Goal: Information Seeking & Learning: Check status

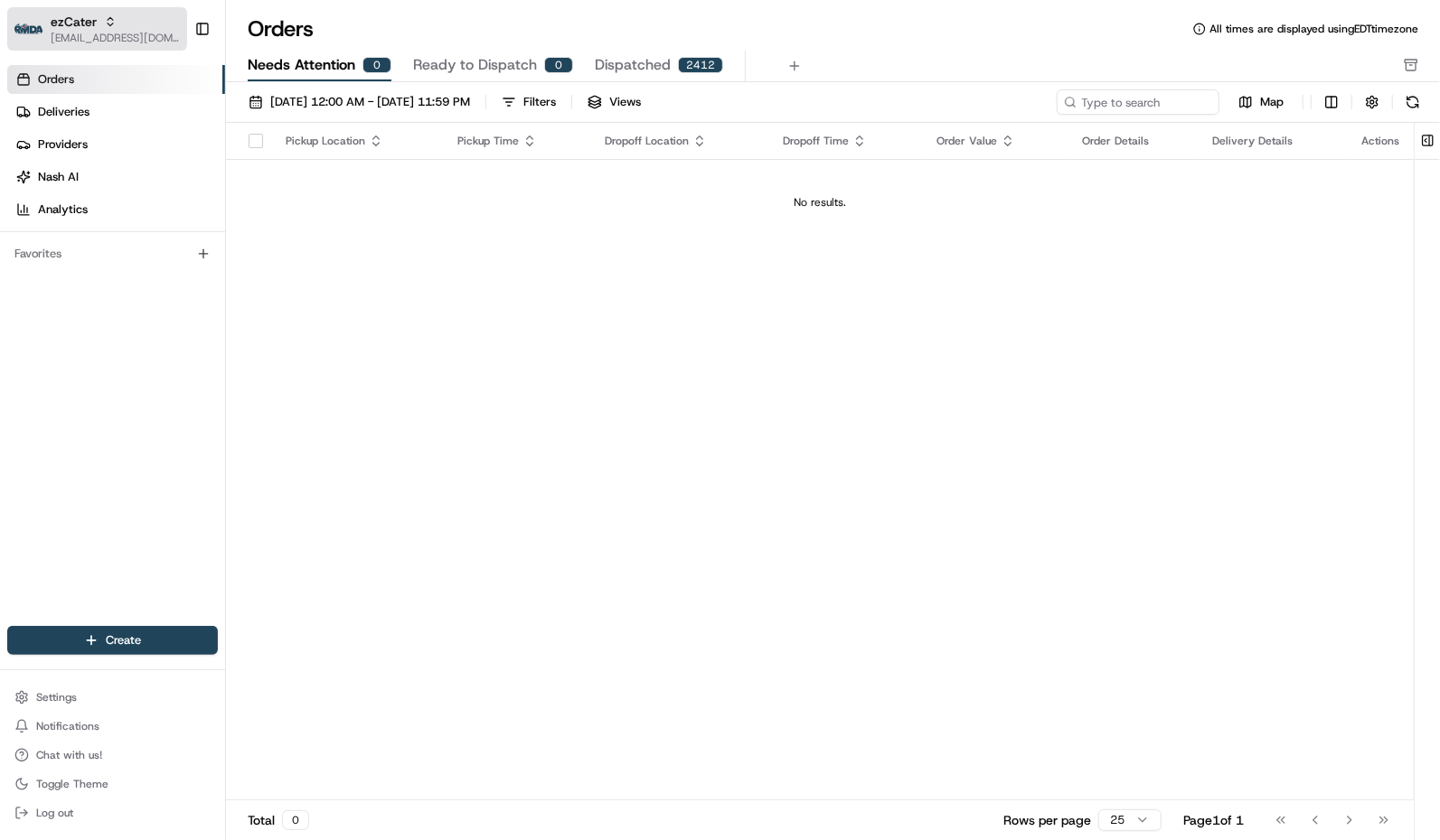
click at [118, 33] on span "[EMAIL_ADDRESS][DOMAIN_NAME]" at bounding box center [115, 38] width 129 height 15
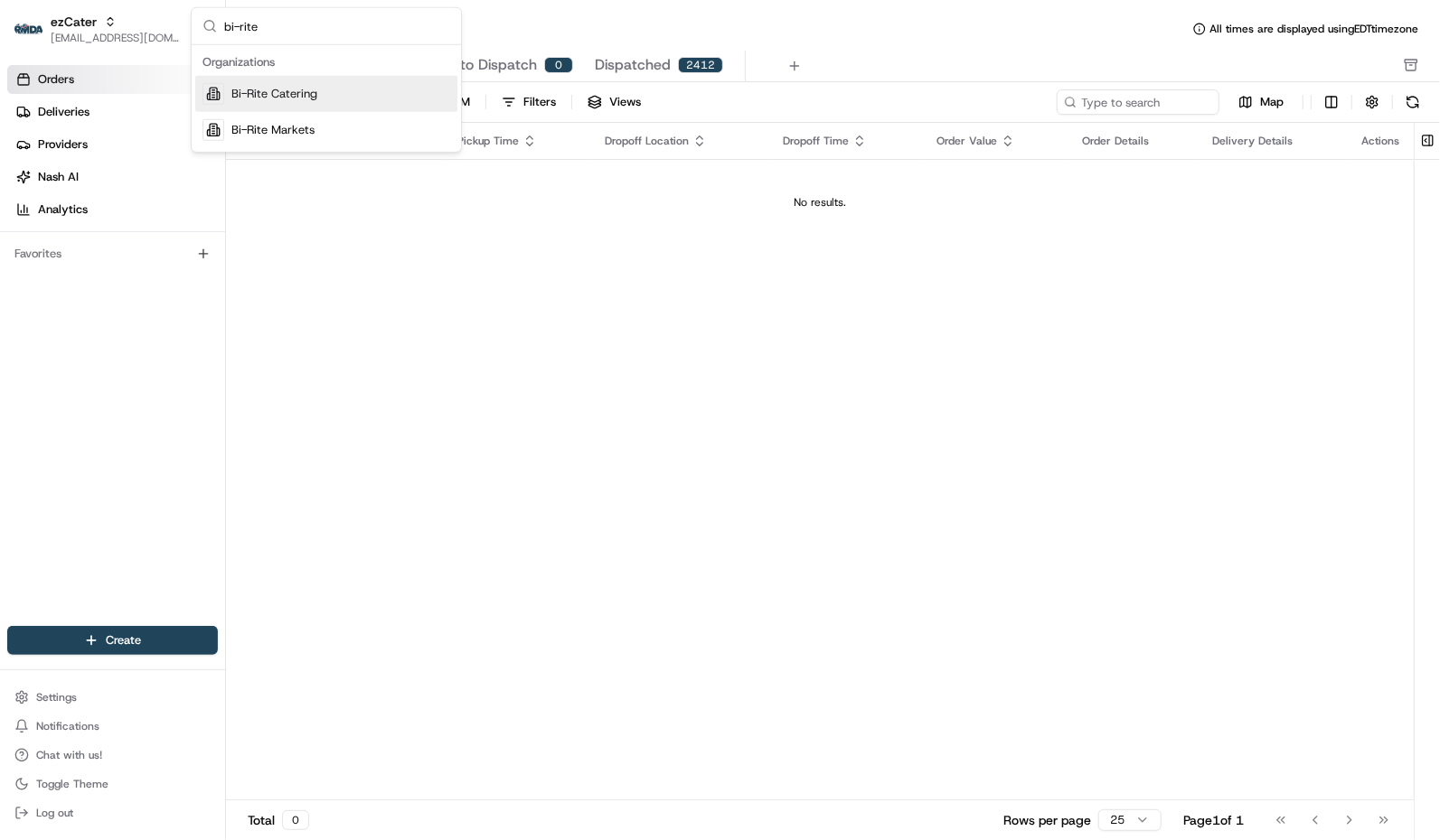
type input "bi-rite"
click at [285, 96] on span "Bi-Rite Catering" at bounding box center [275, 95] width 86 height 17
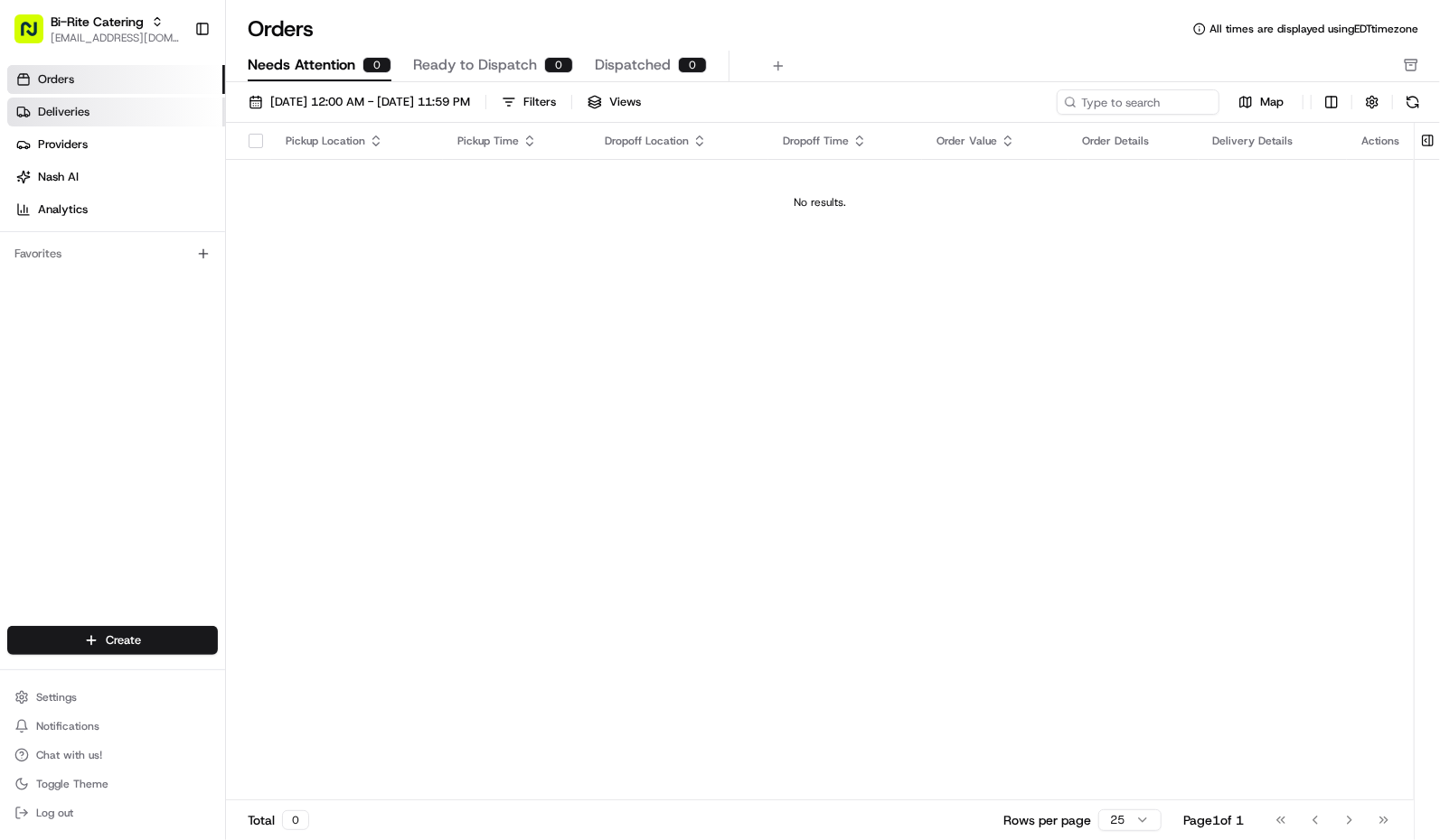
click at [95, 113] on link "Deliveries" at bounding box center [116, 111] width 218 height 28
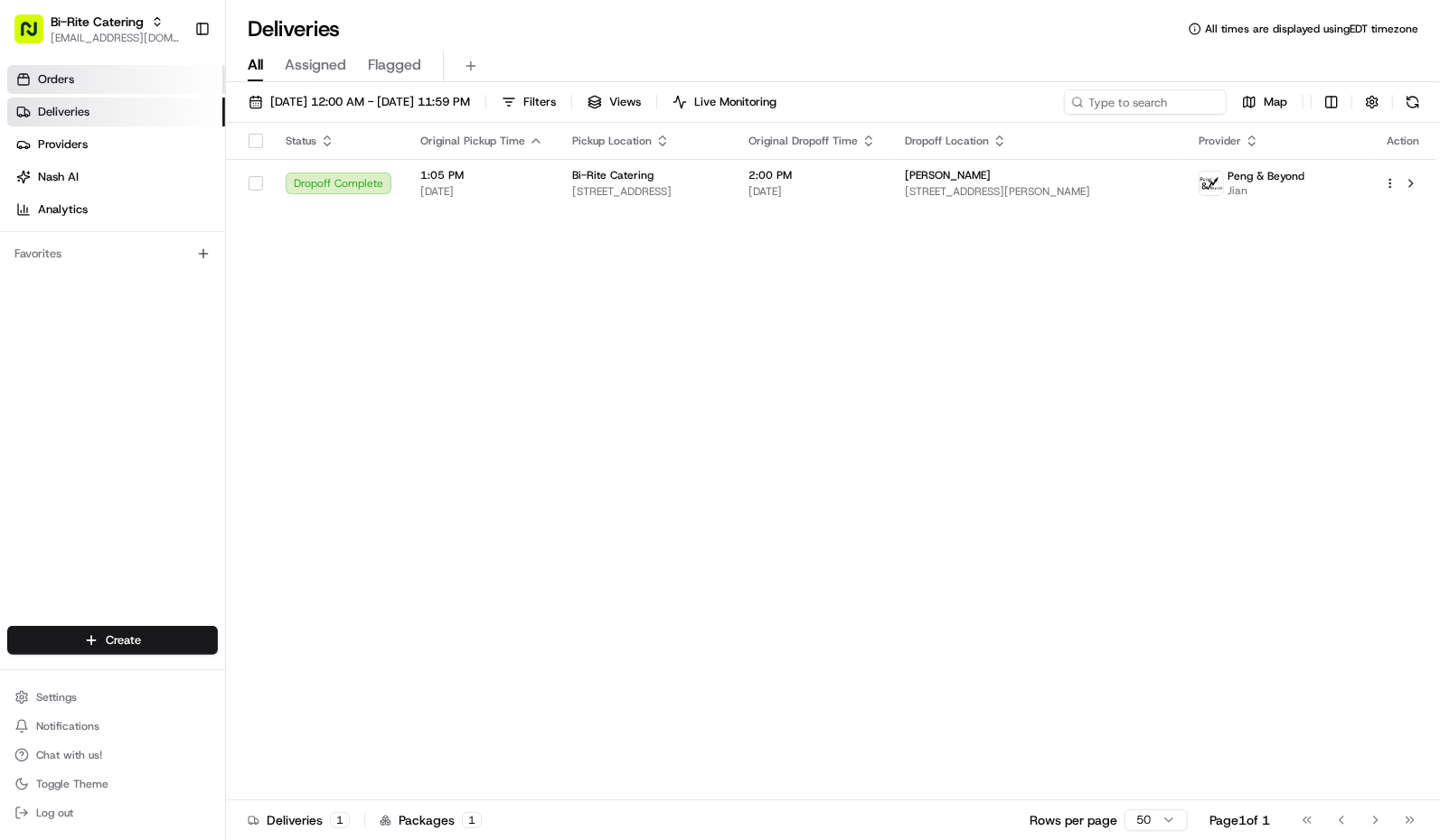
click at [95, 83] on link "Orders" at bounding box center [116, 79] width 218 height 28
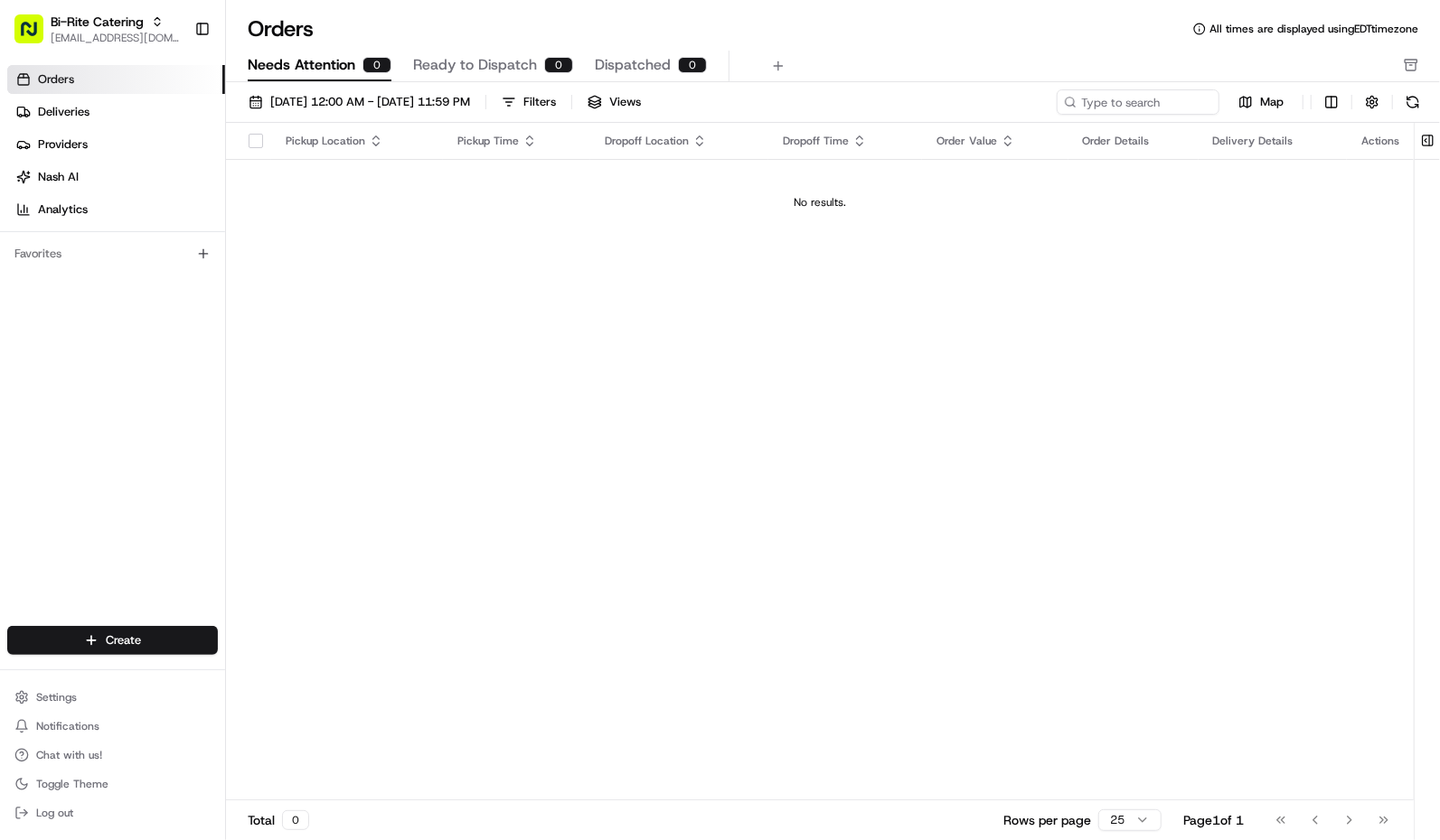
click at [564, 95] on button "Filters" at bounding box center [528, 102] width 71 height 26
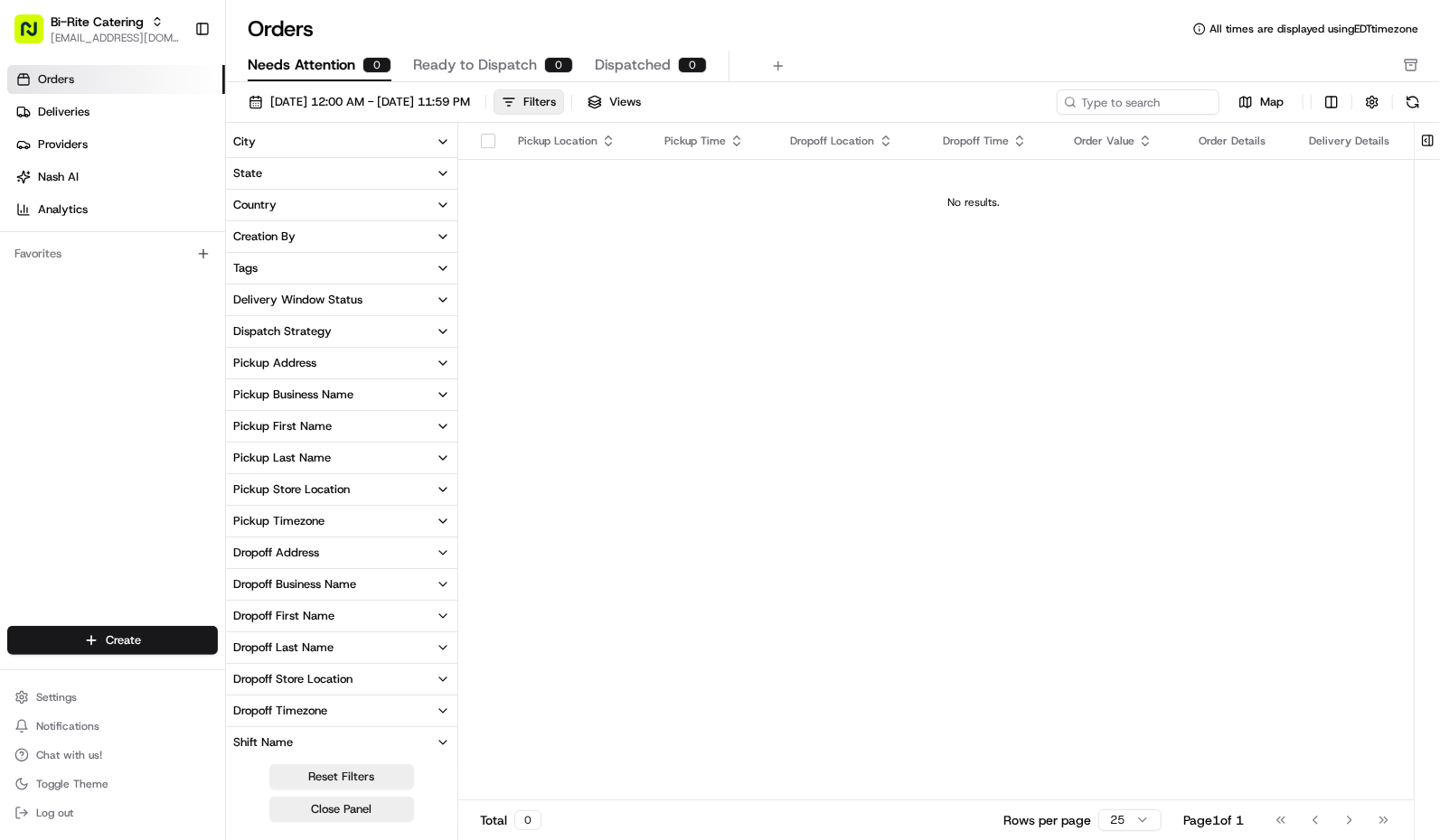
click at [444, 388] on icon "button" at bounding box center [443, 395] width 15 height 15
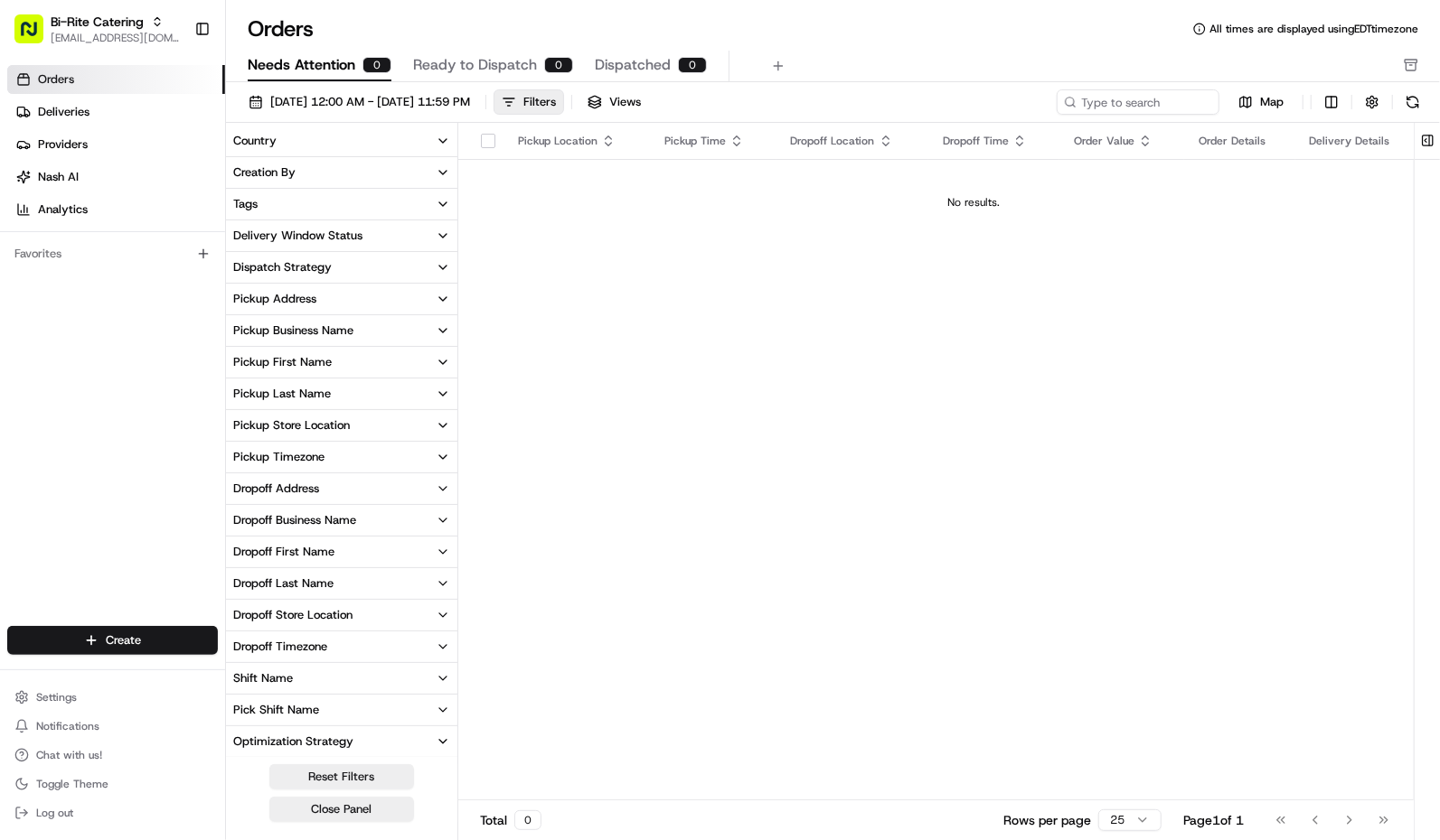
click at [437, 330] on icon "button" at bounding box center [443, 330] width 15 height 15
click at [437, 204] on icon "button" at bounding box center [443, 205] width 15 height 15
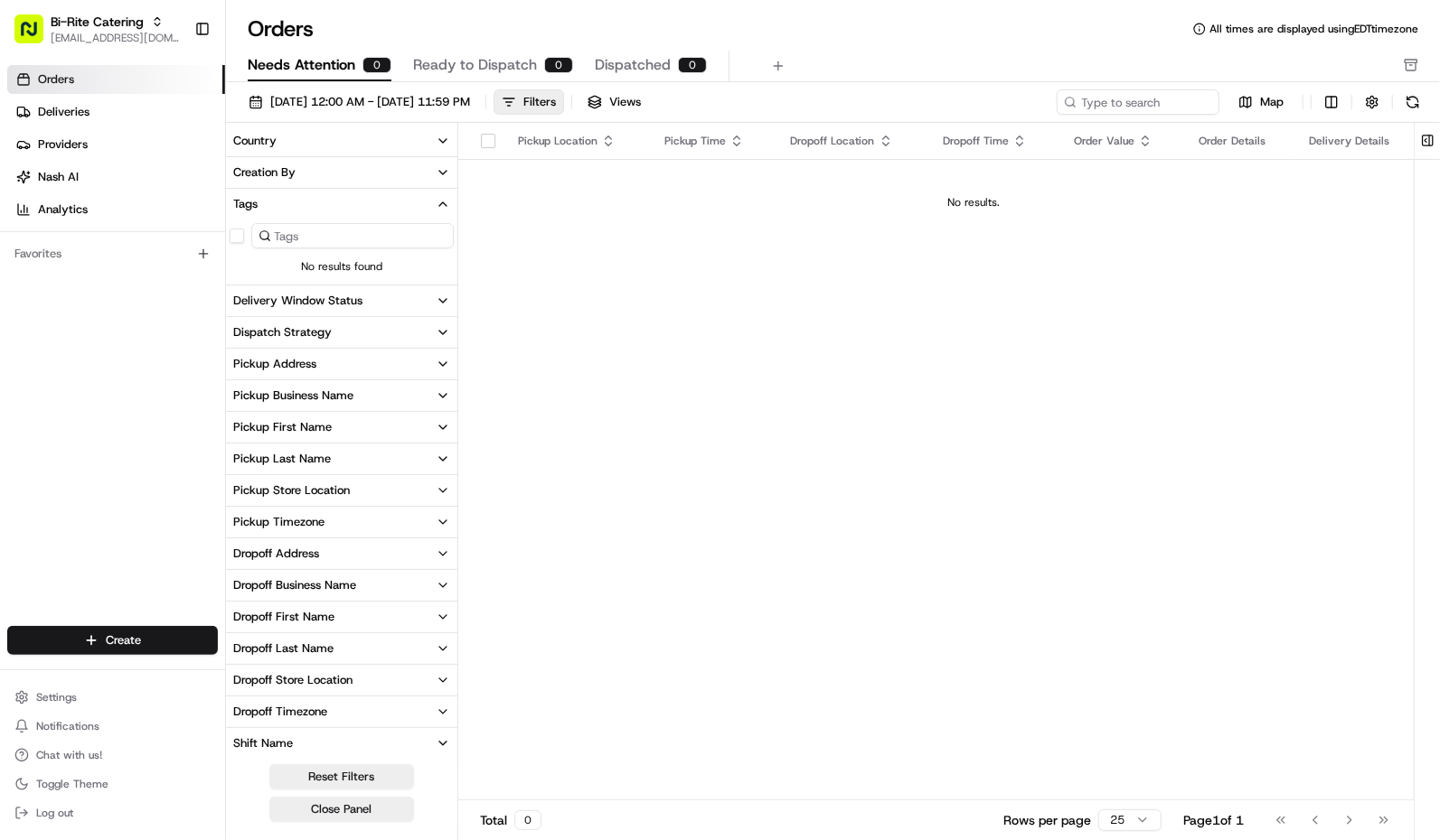
click at [437, 204] on icon "button" at bounding box center [443, 205] width 15 height 15
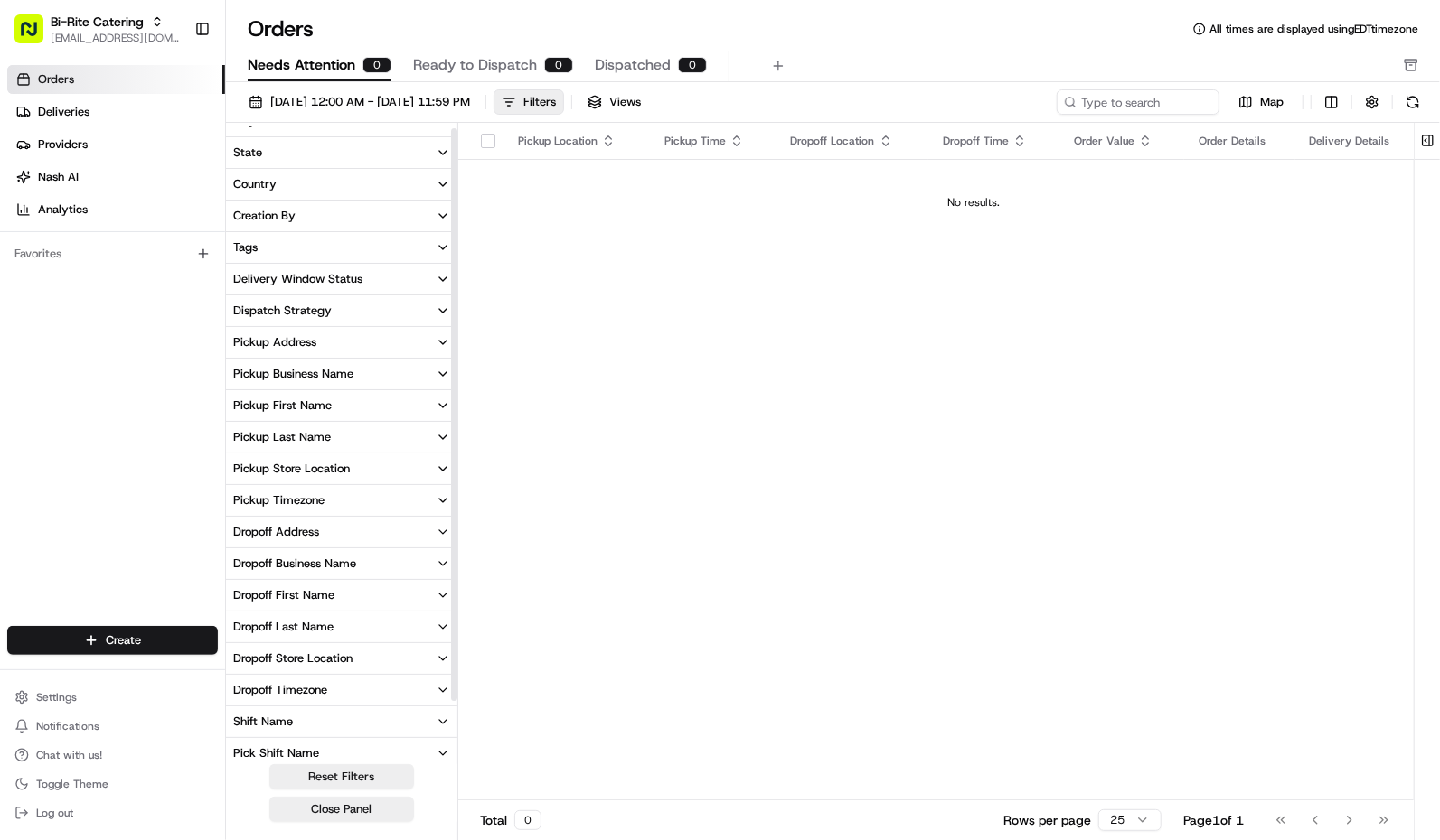
scroll to position [0, 0]
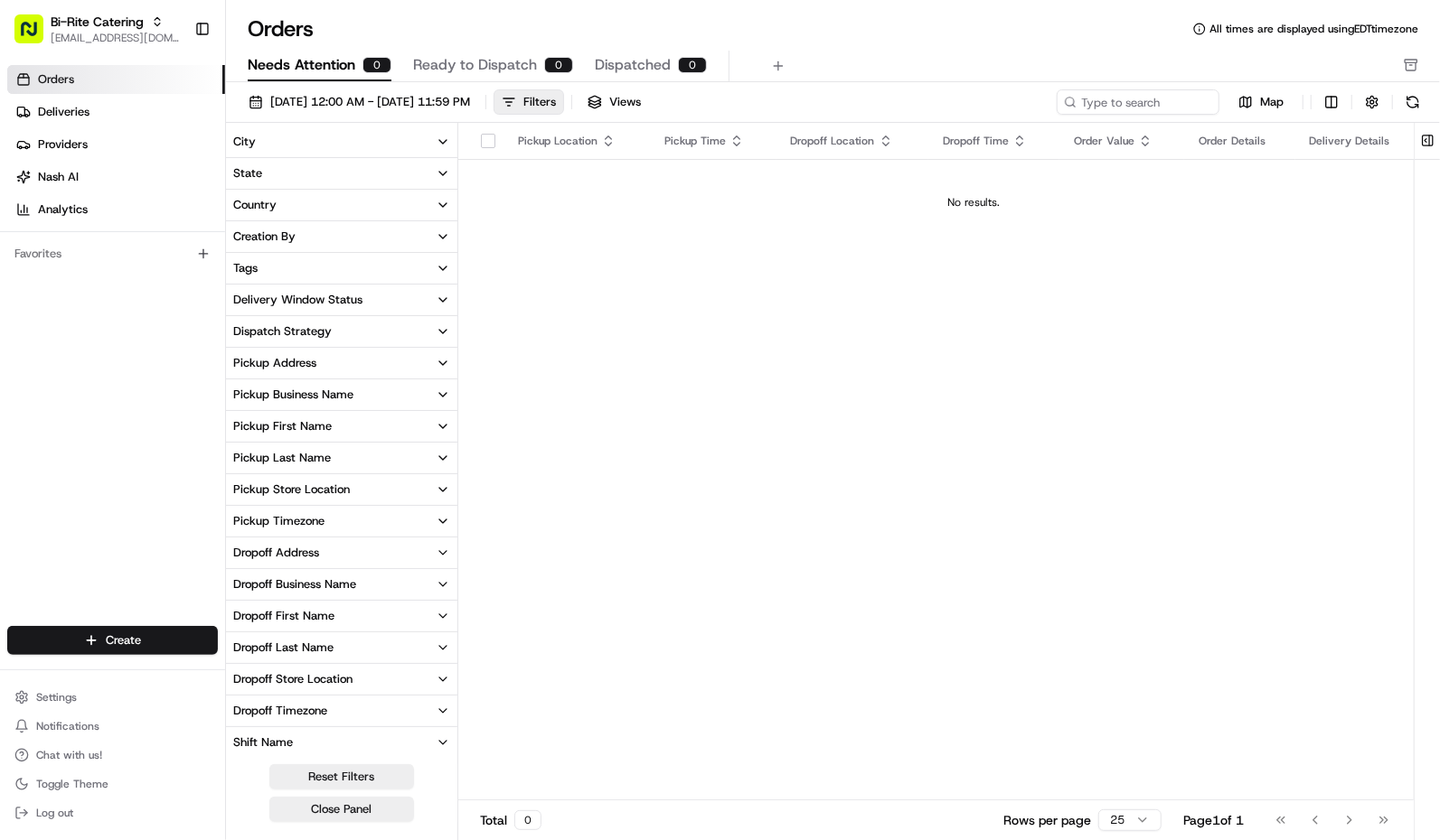
click at [399, 394] on button "Pickup Business Name" at bounding box center [342, 394] width 231 height 30
click at [327, 395] on div "Pickup Business Name" at bounding box center [293, 395] width 120 height 17
click at [80, 114] on span "Deliveries" at bounding box center [63, 112] width 51 height 17
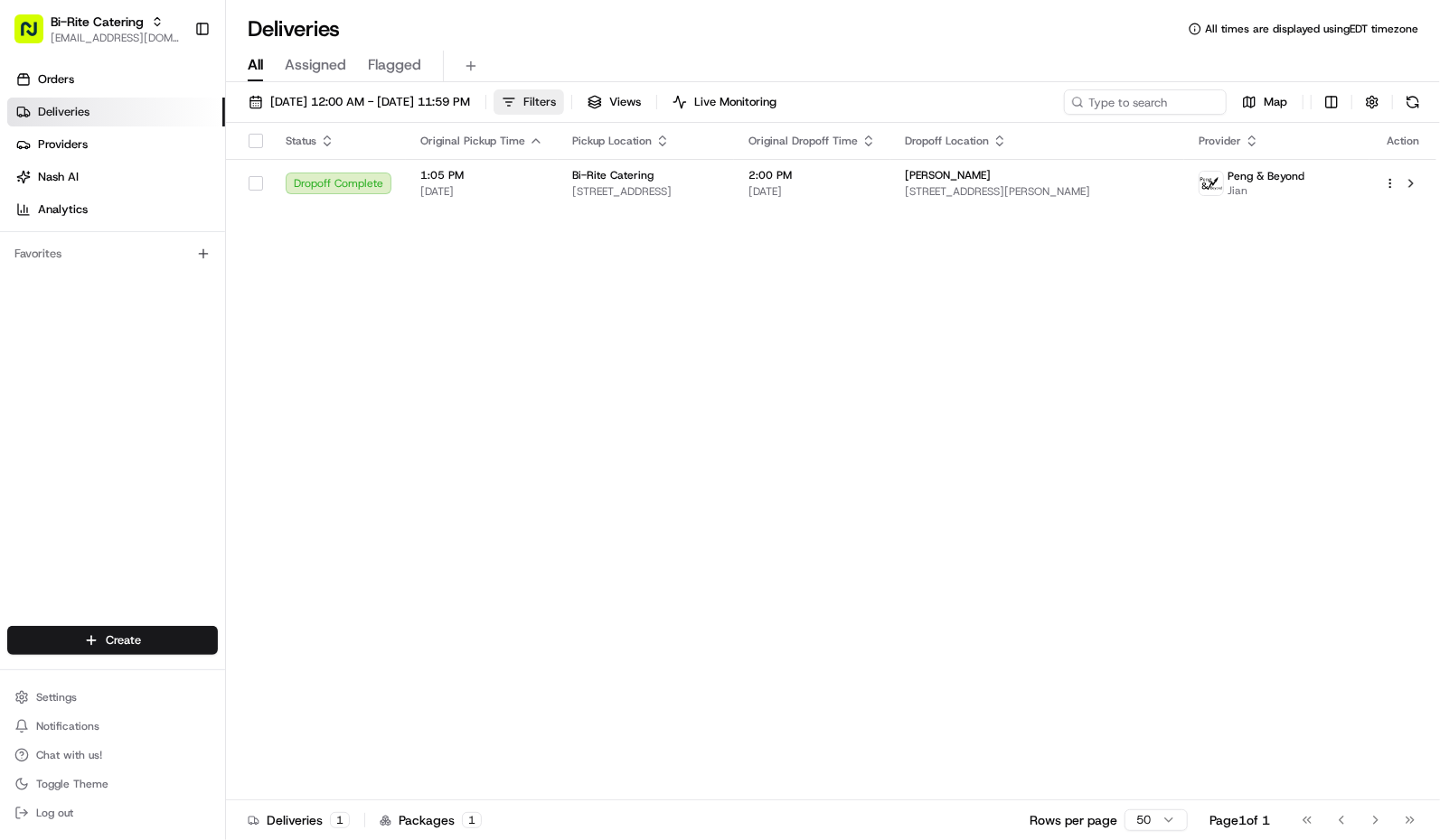
click at [556, 95] on span "Filters" at bounding box center [539, 102] width 32 height 17
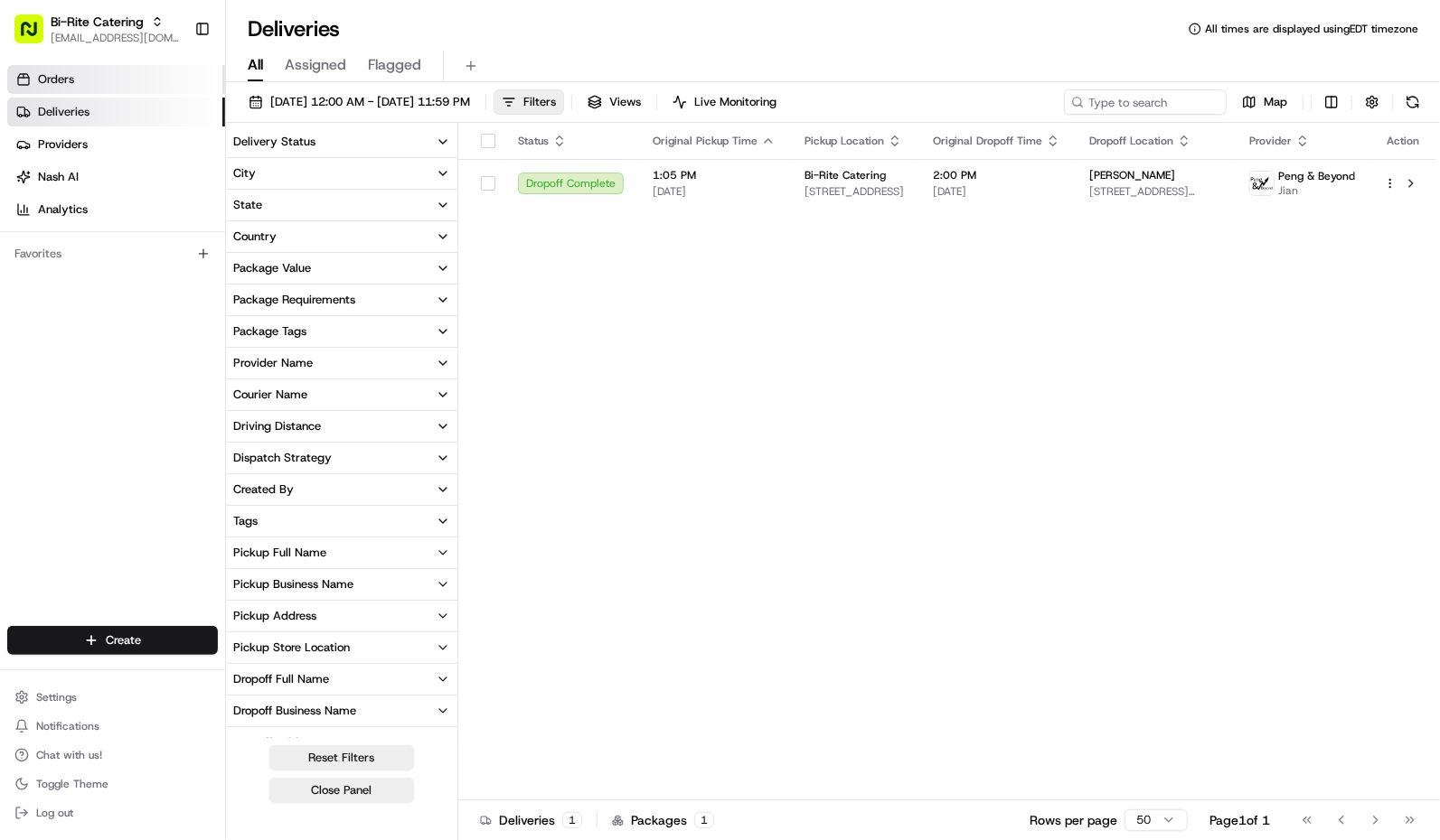
click at [84, 75] on link "Orders" at bounding box center [116, 79] width 218 height 28
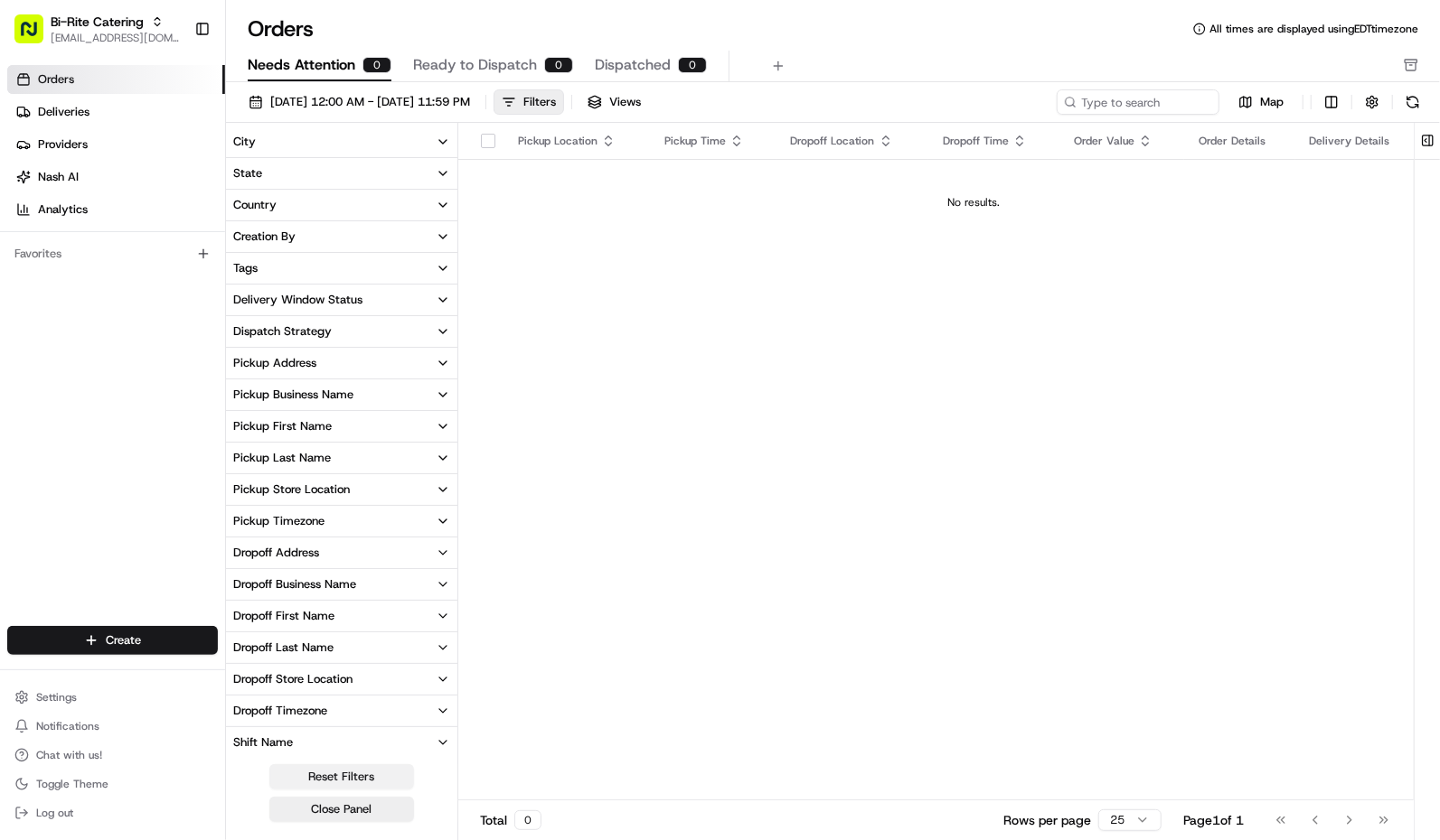
click at [350, 773] on button "Reset Filters" at bounding box center [341, 778] width 144 height 26
click at [114, 113] on link "Deliveries" at bounding box center [116, 111] width 218 height 28
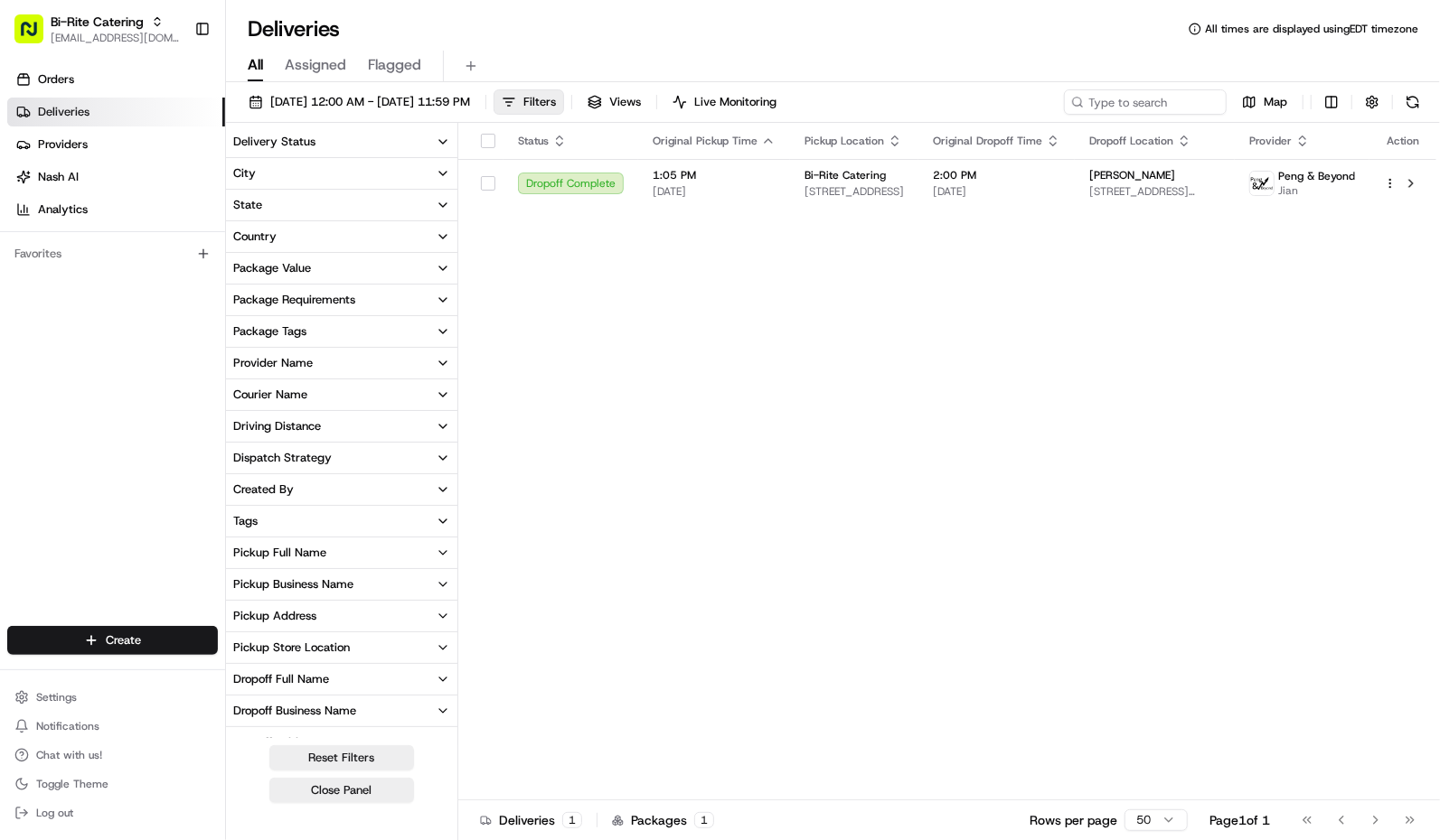
click at [357, 359] on button "Provider Name" at bounding box center [342, 363] width 231 height 30
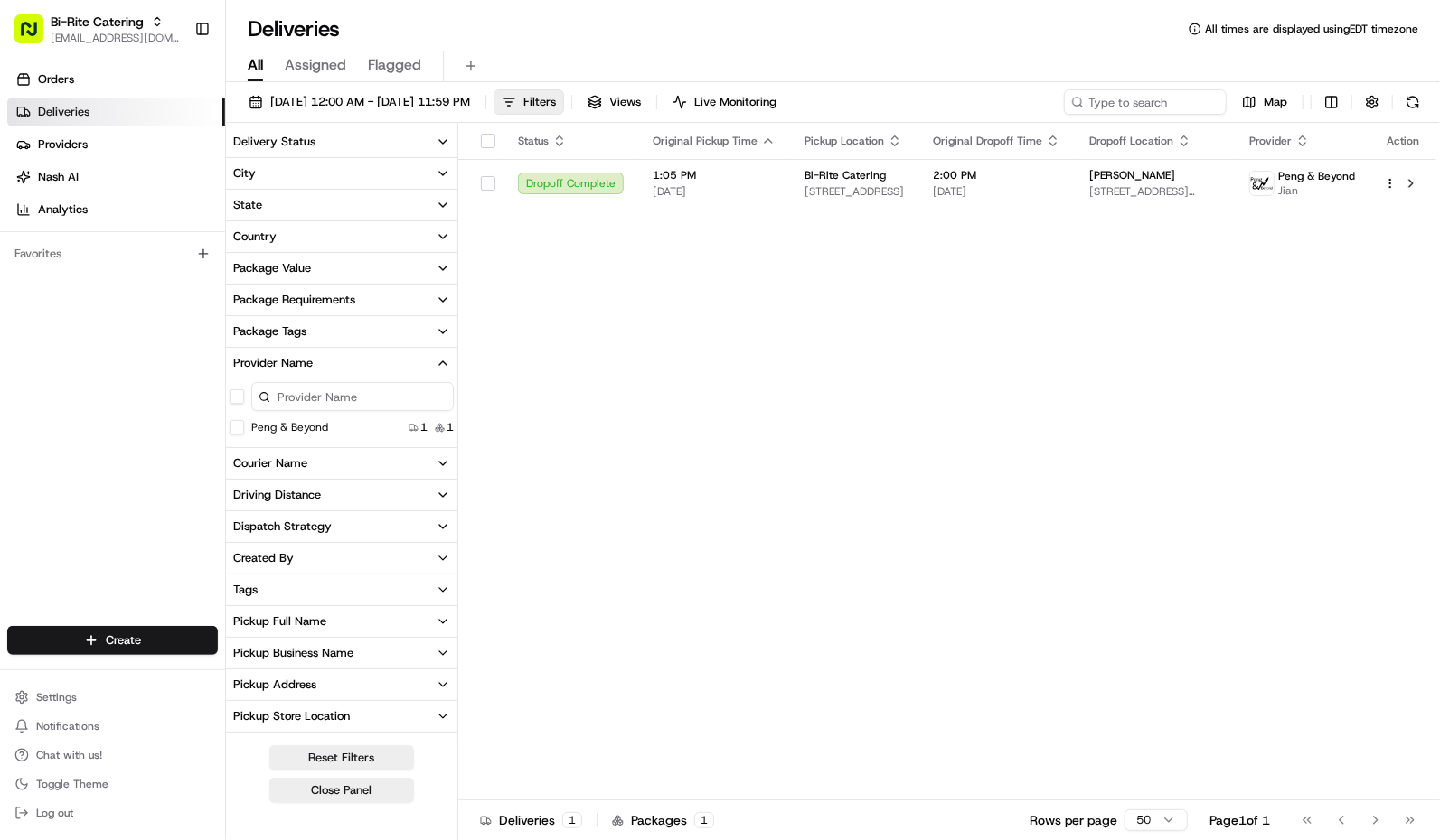
click at [357, 359] on button "Provider Name" at bounding box center [342, 363] width 231 height 30
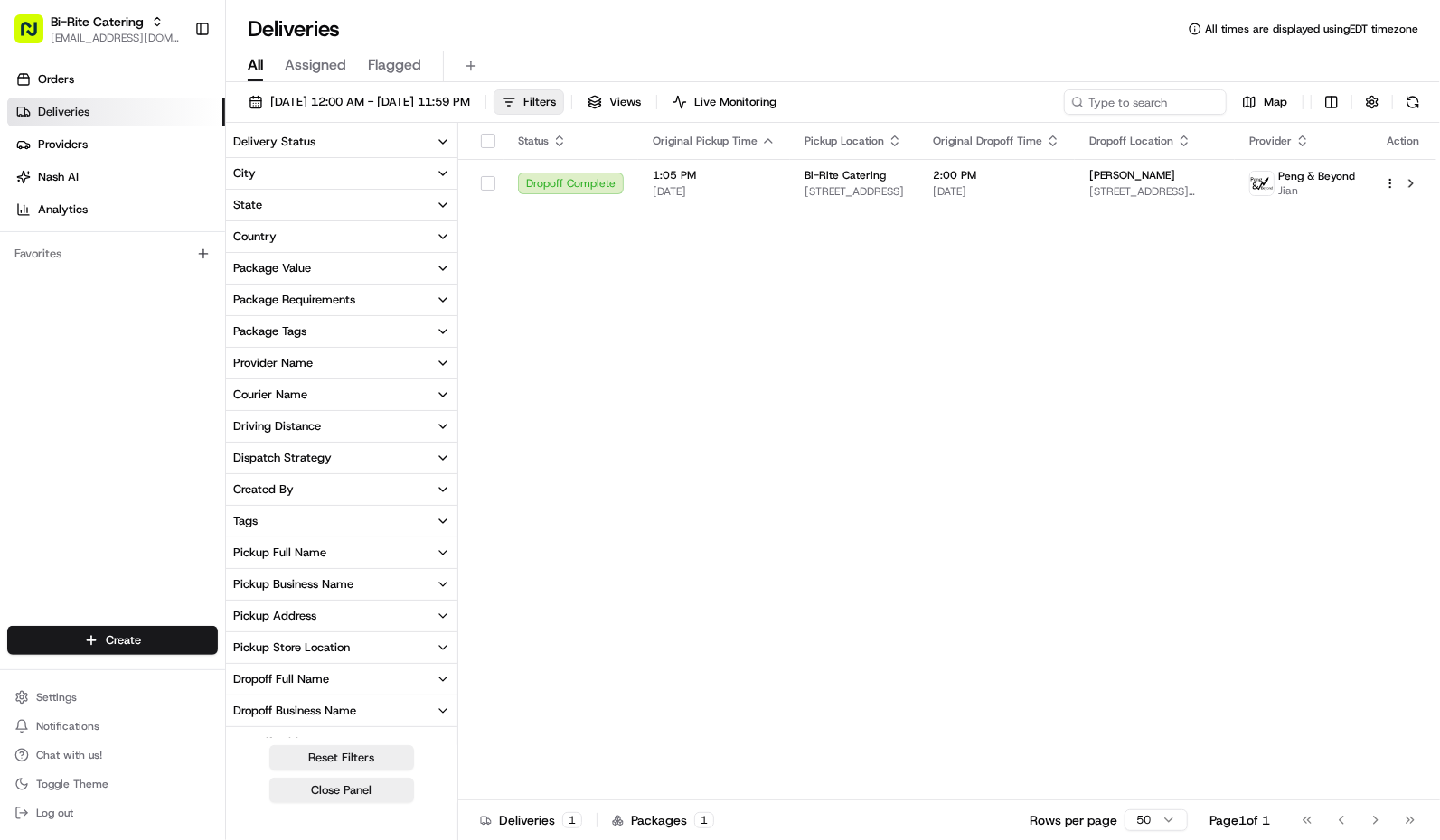
click at [348, 586] on div "Pickup Business Name" at bounding box center [293, 585] width 120 height 17
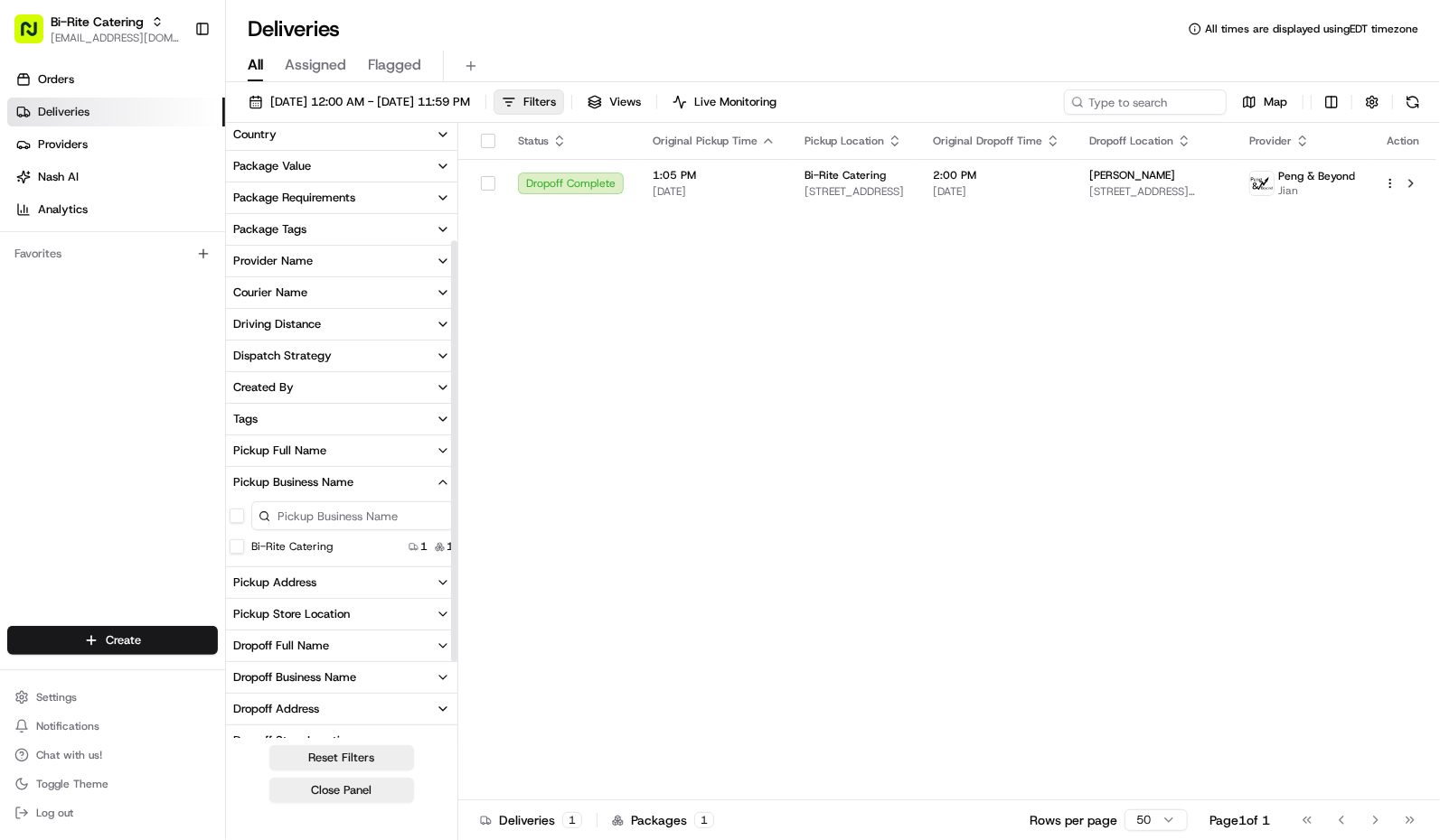
scroll to position [201, 0]
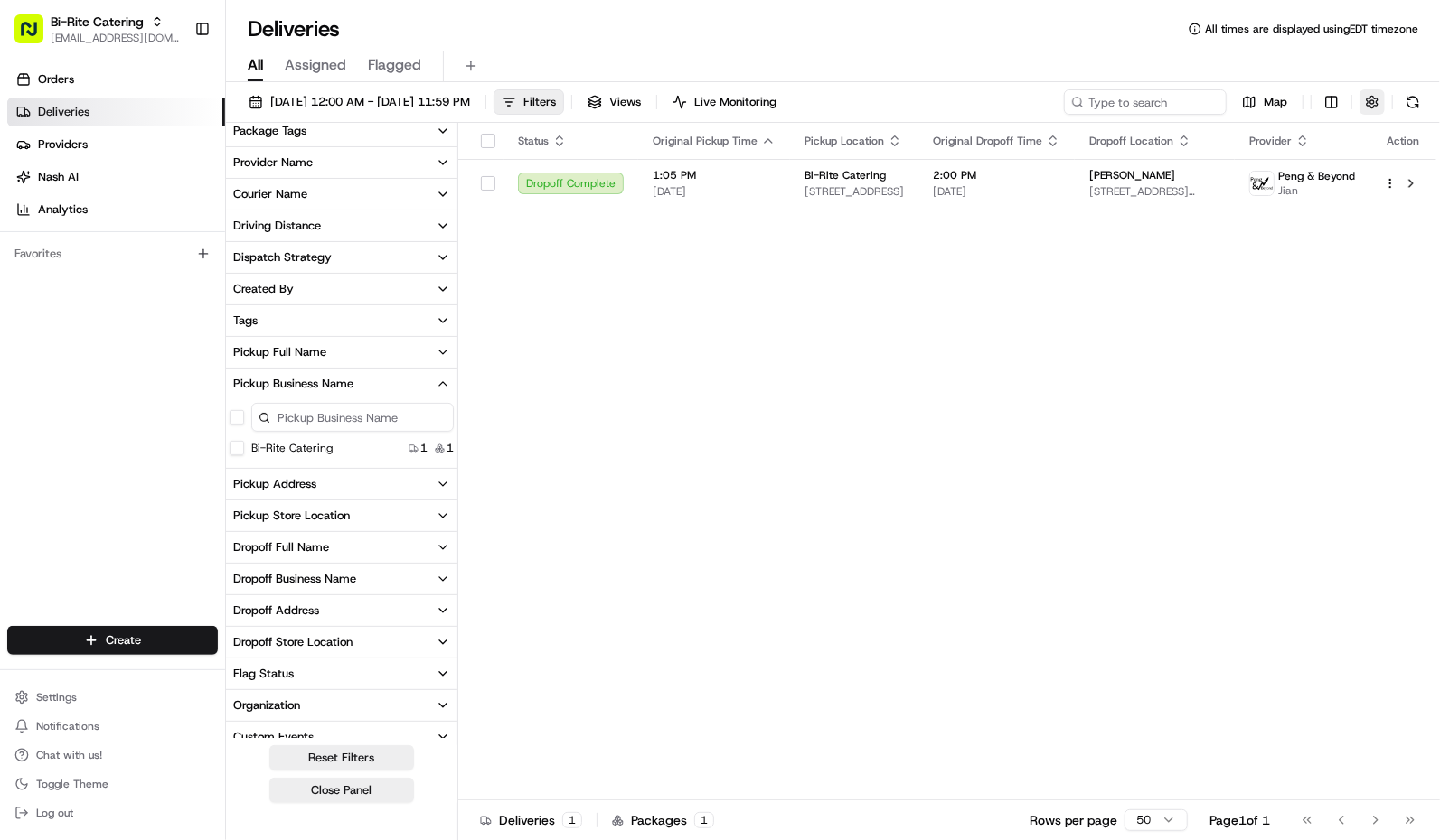
click at [1371, 110] on button "button" at bounding box center [1372, 102] width 26 height 26
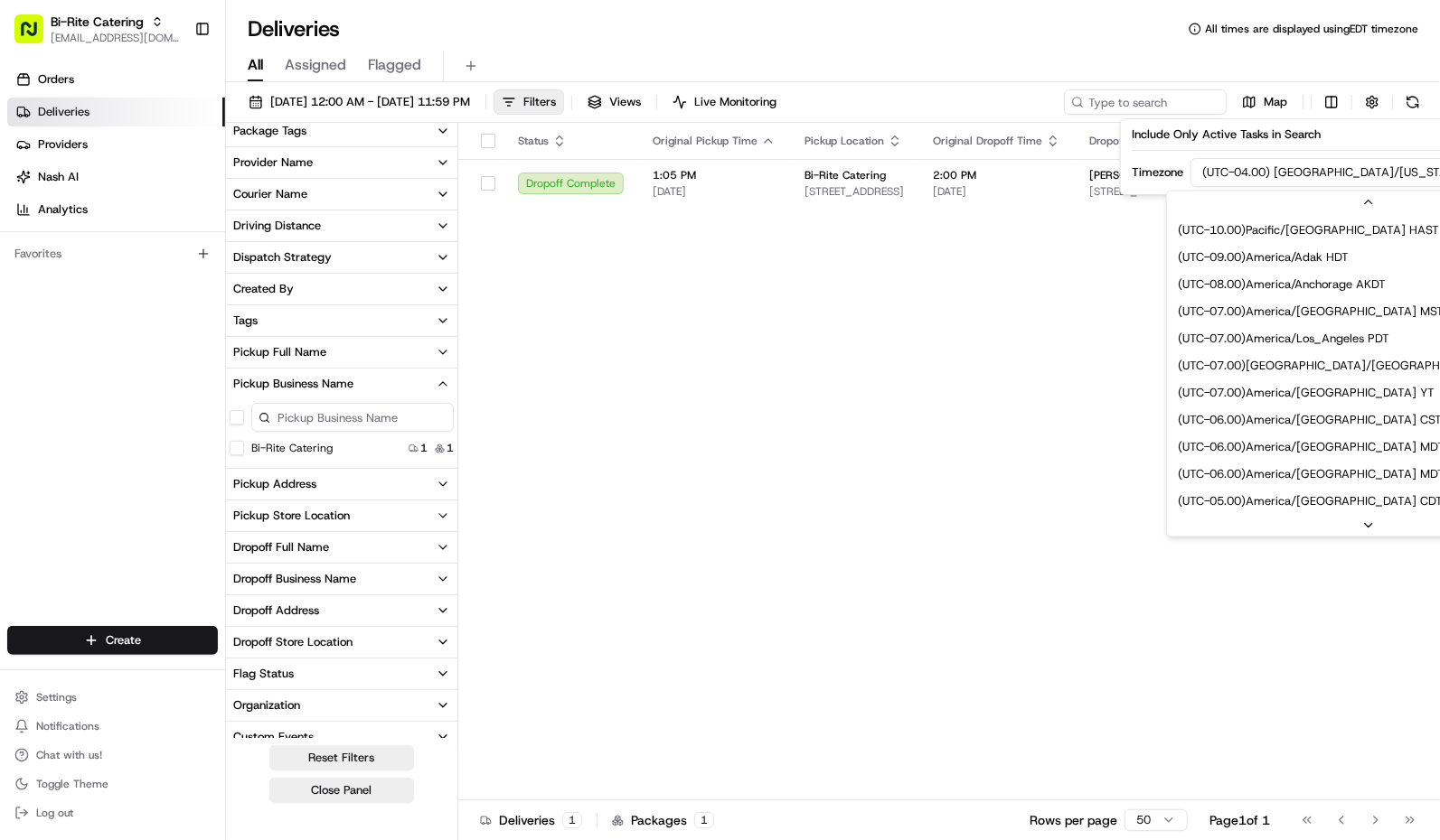
click at [1348, 176] on html "Bi-Rite Catering [EMAIL_ADDRESS][DOMAIN_NAME] Toggle Sidebar Orders Deliveries …" at bounding box center [720, 420] width 1440 height 840
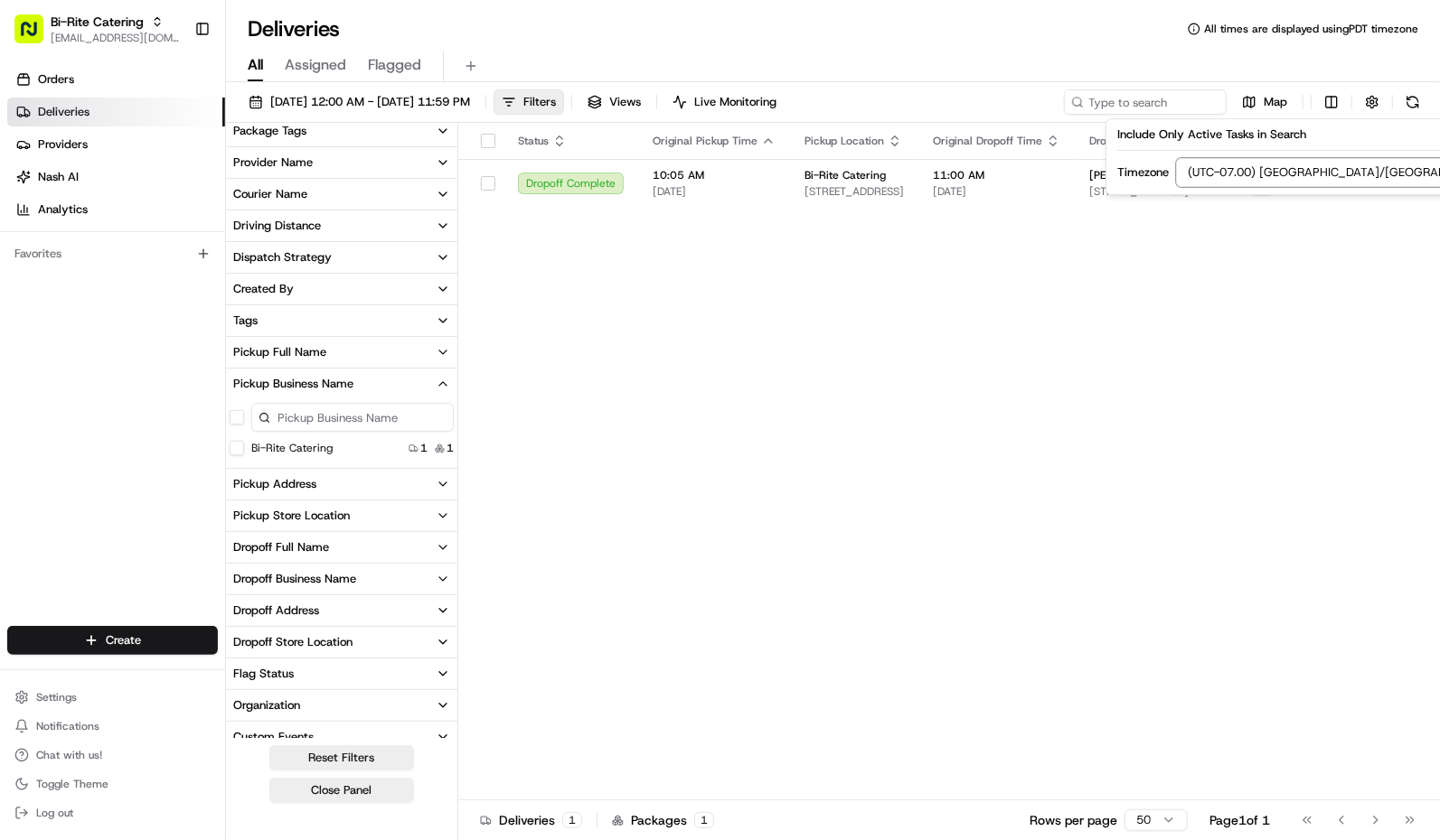
scroll to position [276, 0]
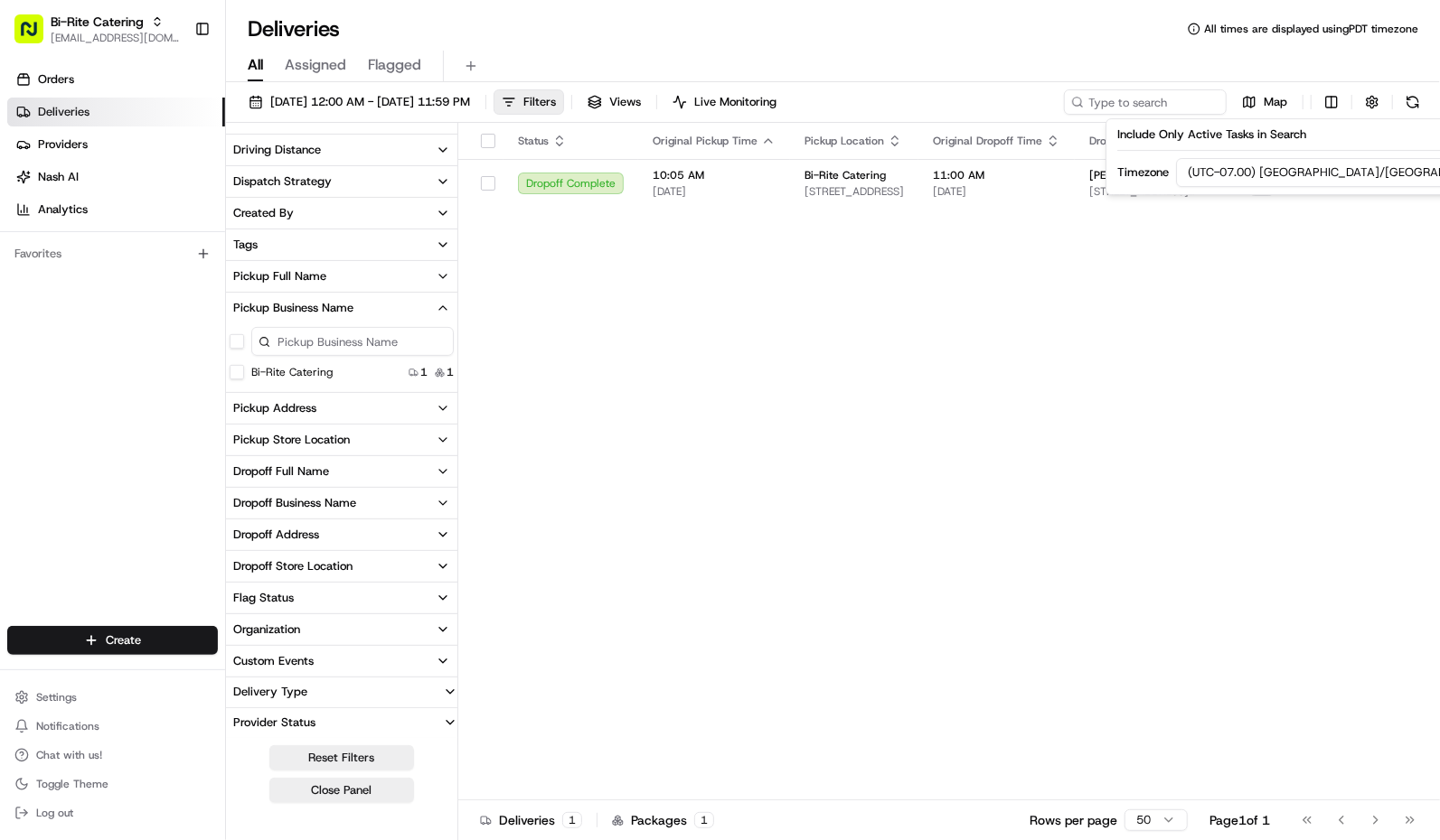
click at [337, 500] on div "Dropoff Business Name" at bounding box center [295, 503] width 123 height 17
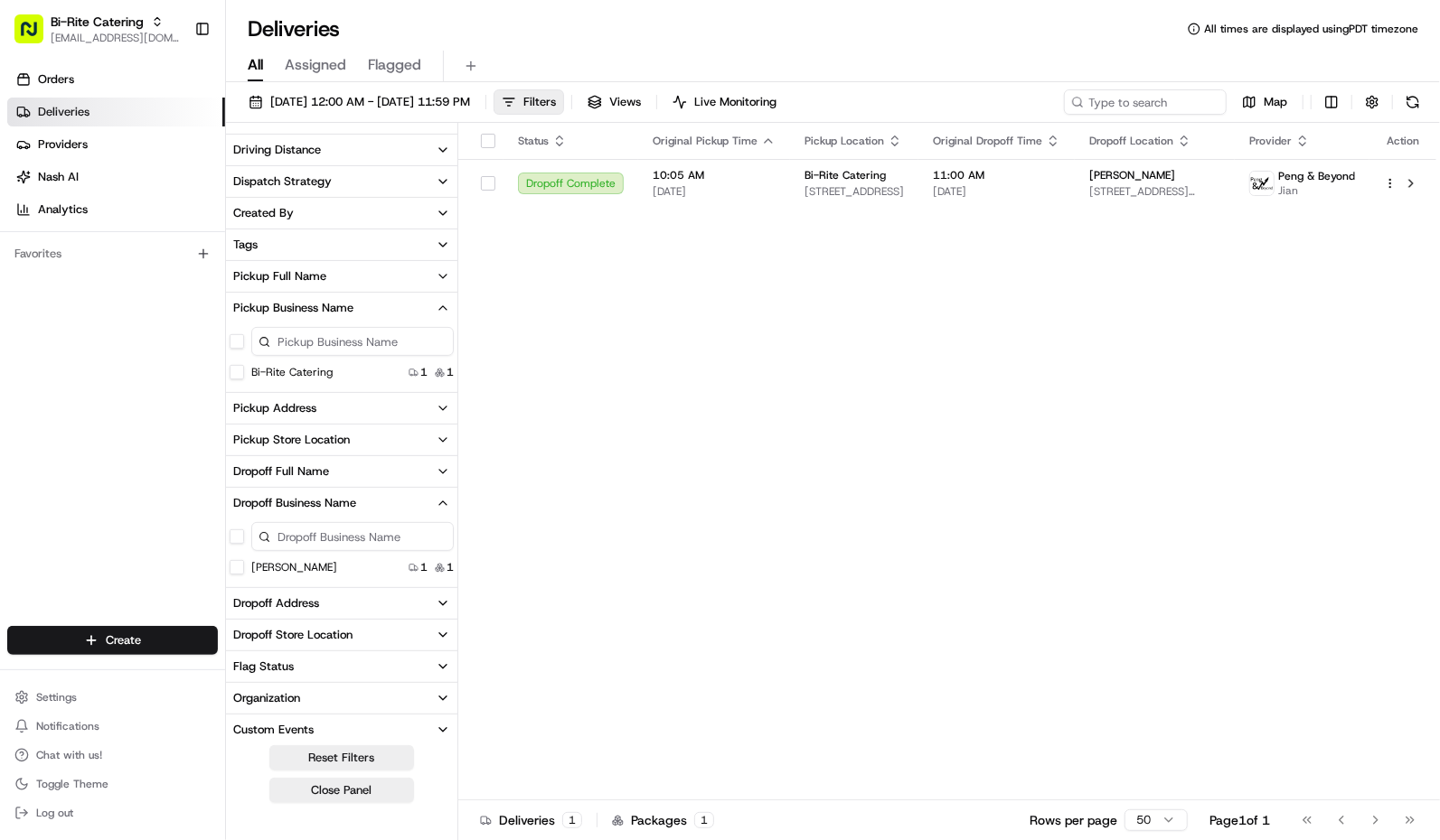
click at [337, 500] on div "Dropoff Business Name" at bounding box center [295, 503] width 123 height 17
click at [376, 442] on button "Pickup Store Location" at bounding box center [342, 440] width 231 height 30
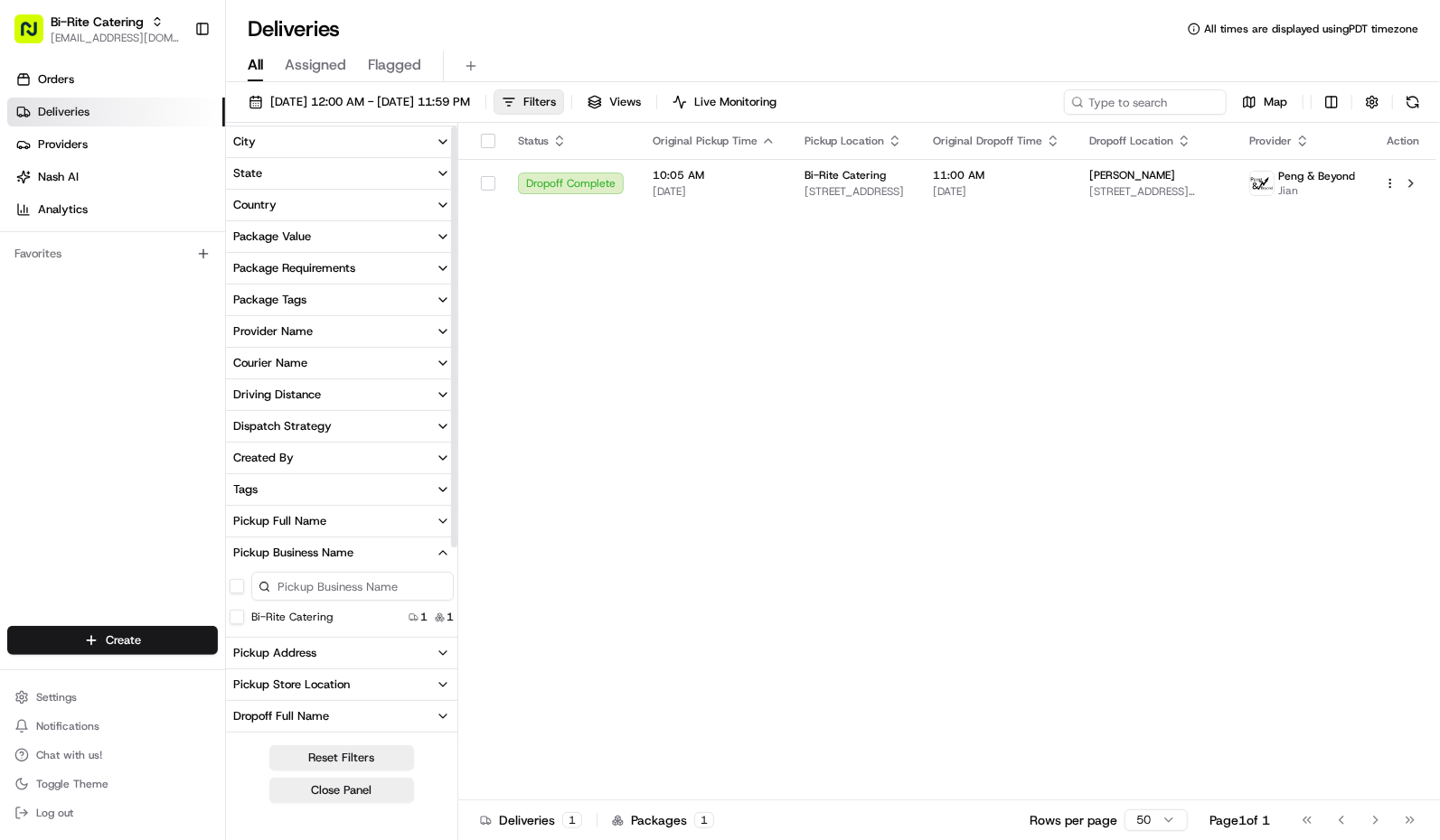
scroll to position [0, 0]
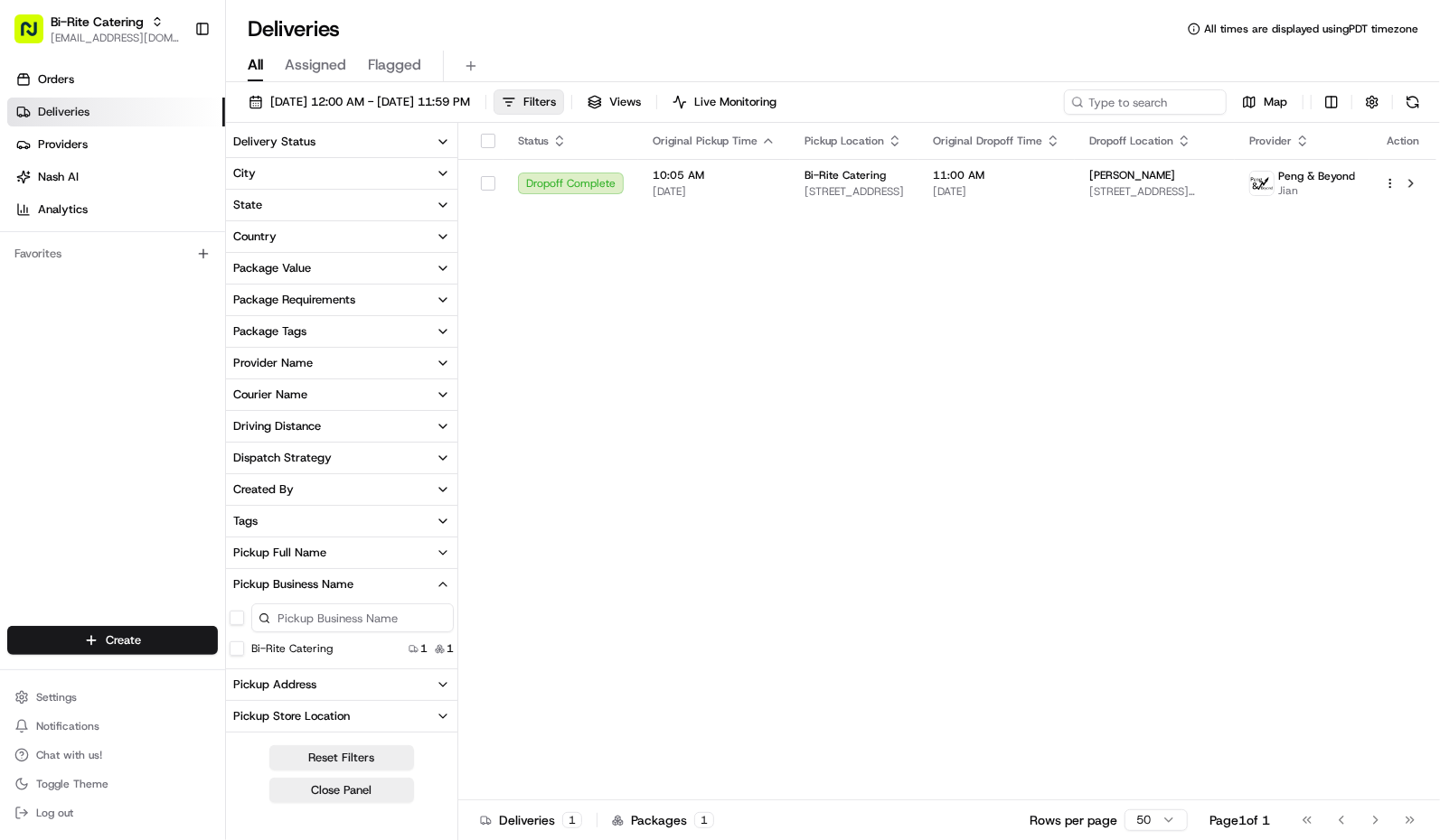
click at [354, 258] on button "Package Value" at bounding box center [342, 268] width 231 height 30
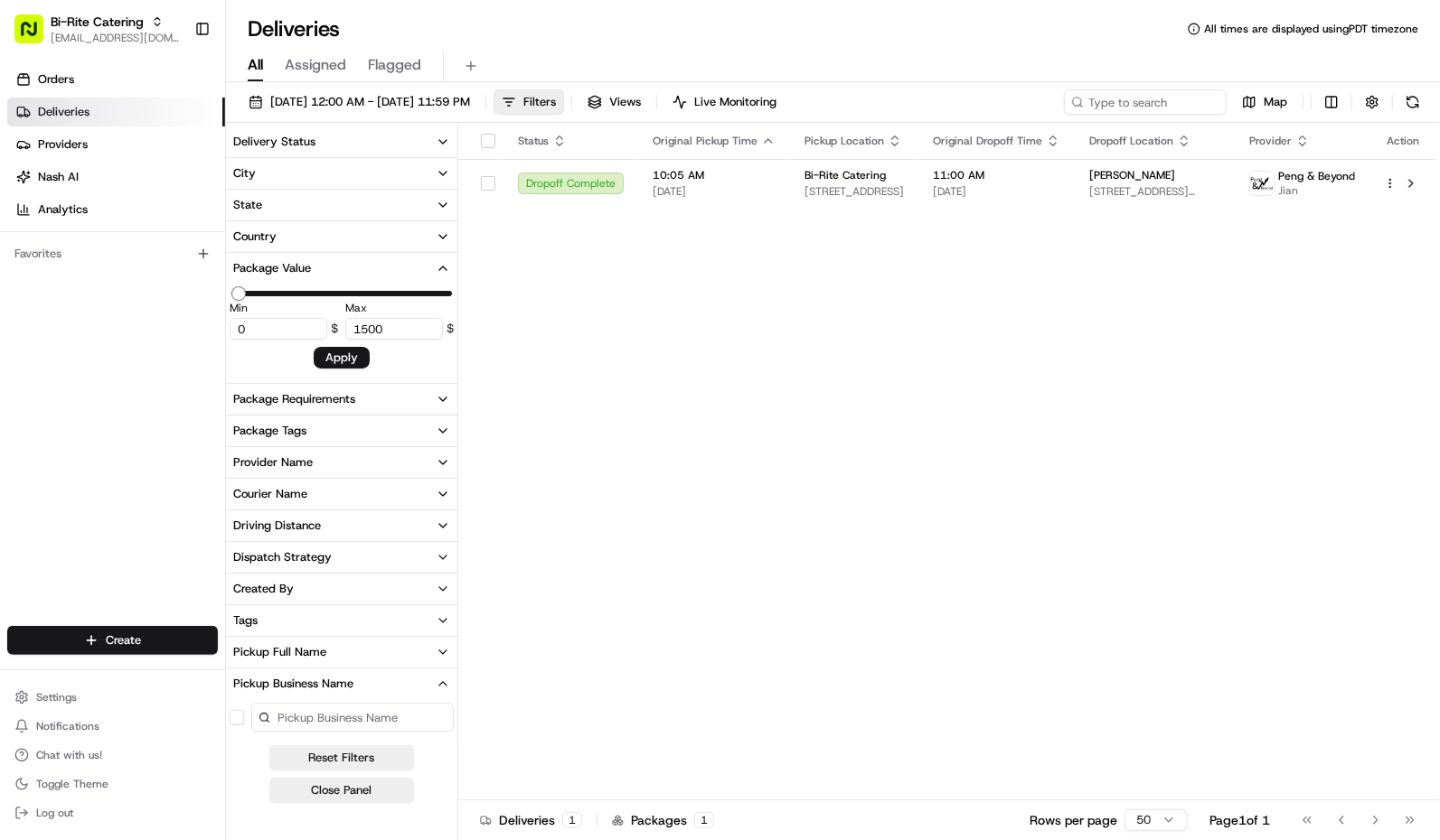
type input "1500"
click at [354, 258] on button "Package Value" at bounding box center [342, 268] width 231 height 30
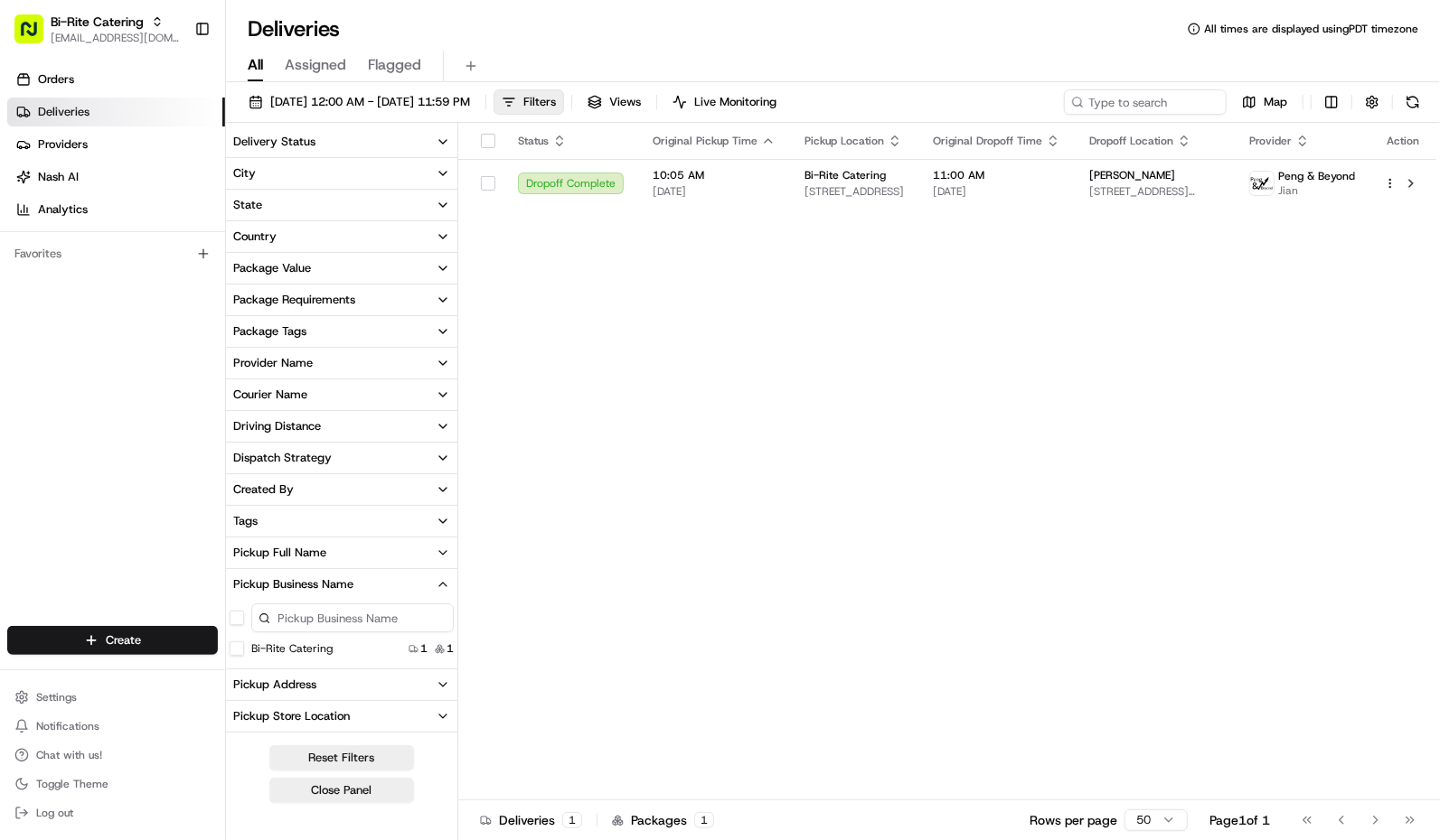
click at [321, 357] on button "Provider Name" at bounding box center [342, 363] width 231 height 30
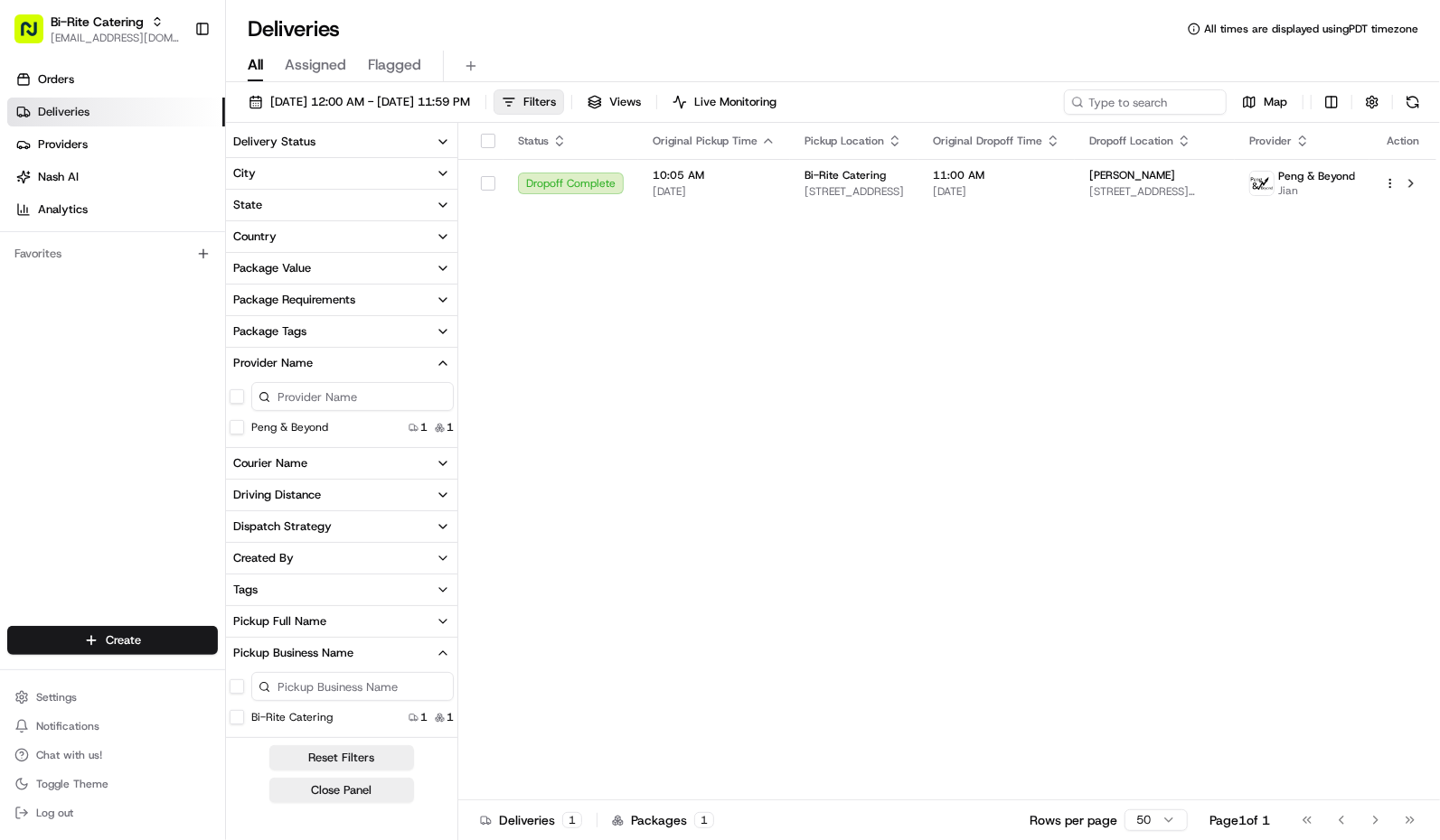
click at [231, 394] on button "button" at bounding box center [237, 397] width 15 height 15
click at [236, 391] on button "button" at bounding box center [237, 398] width 15 height 15
click at [1340, 108] on html "Bi-Rite Catering [EMAIL_ADDRESS][DOMAIN_NAME] Toggle Sidebar Orders Deliveries …" at bounding box center [720, 420] width 1440 height 840
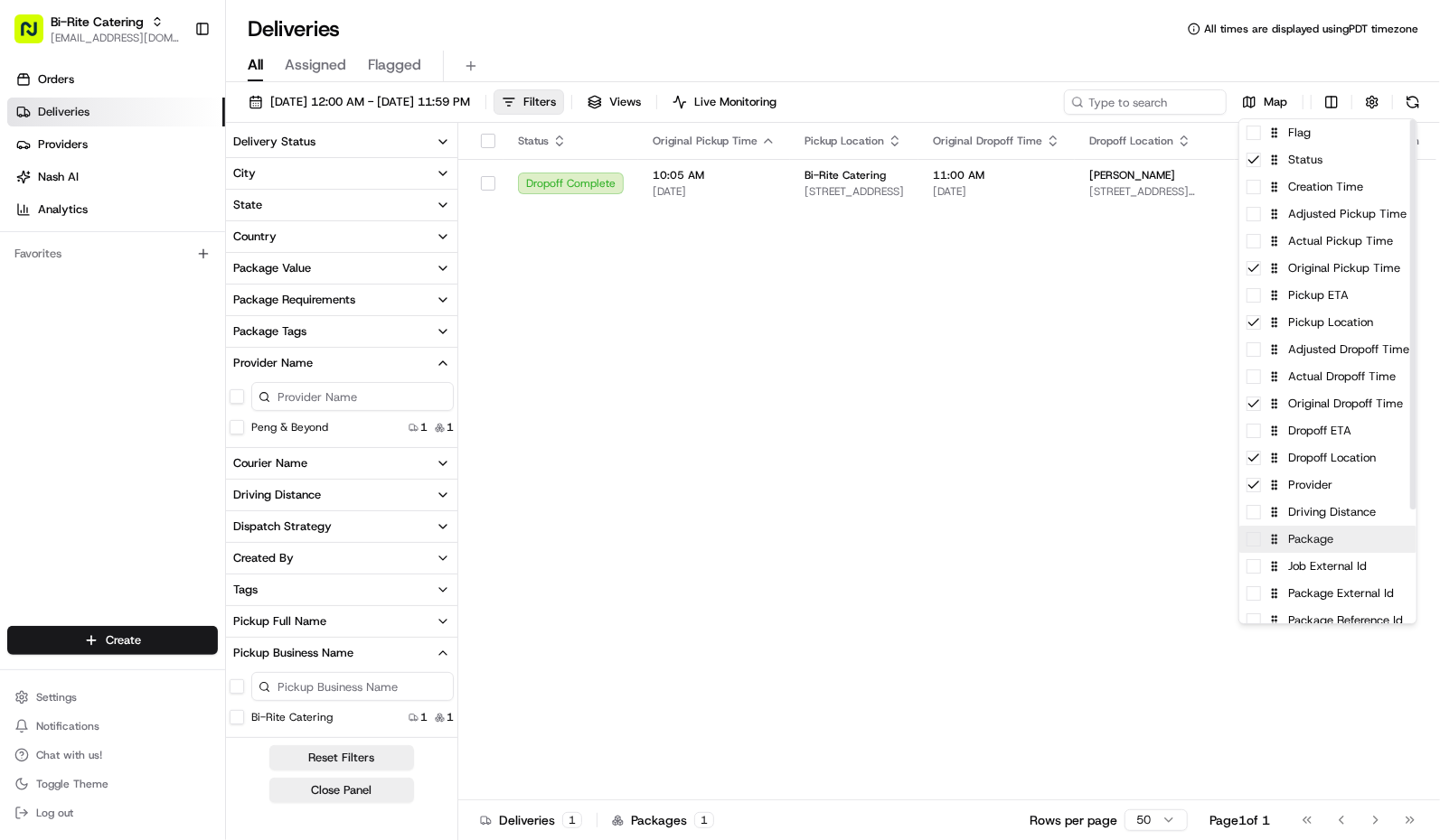
click at [1256, 549] on div "Package" at bounding box center [1328, 540] width 177 height 28
click at [1119, 444] on html "Bi-Rite Catering [EMAIL_ADDRESS][DOMAIN_NAME] Toggle Sidebar Orders Deliveries …" at bounding box center [720, 420] width 1440 height 840
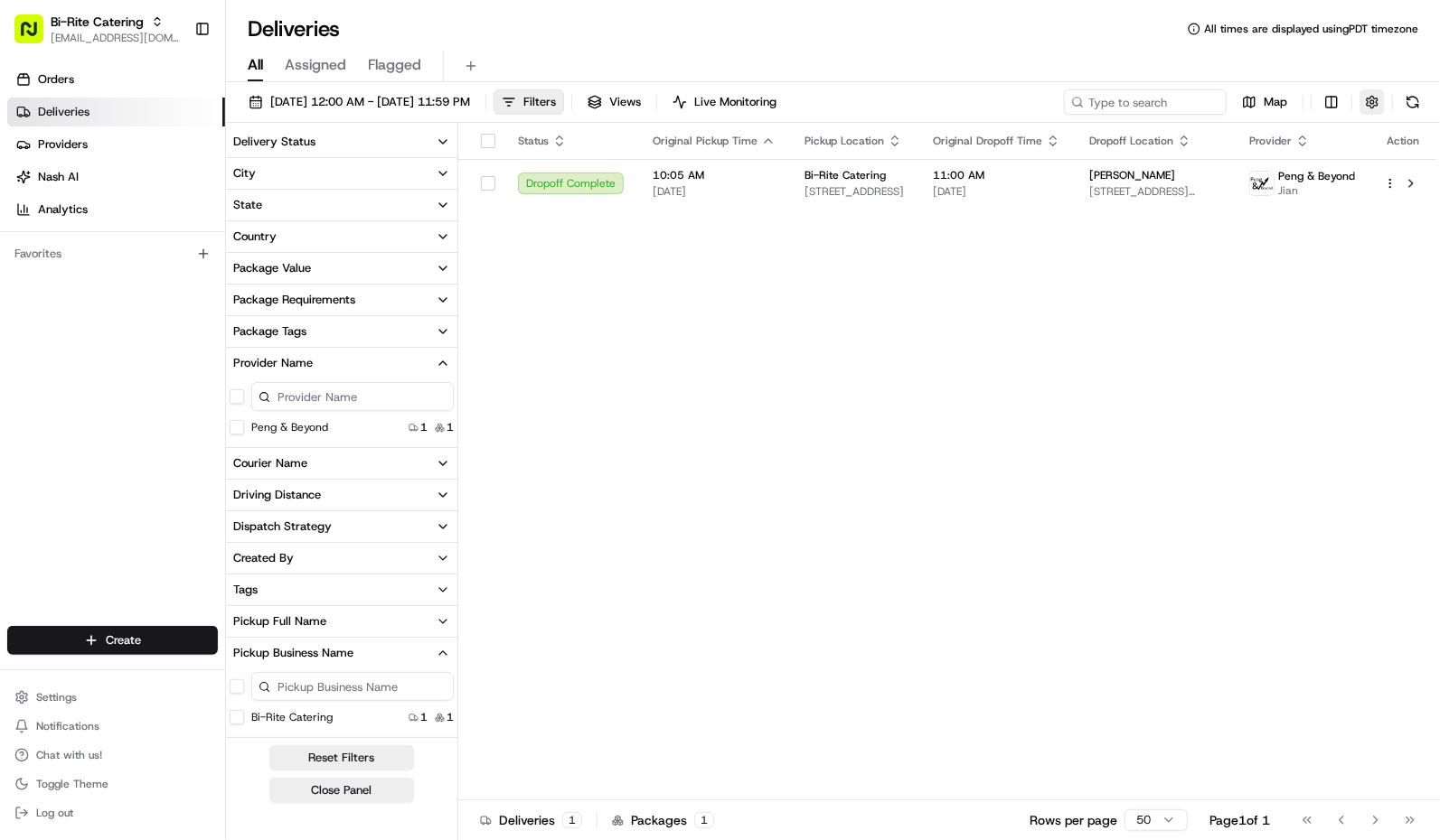
click at [1367, 91] on button "button" at bounding box center [1372, 102] width 26 height 26
click at [343, 754] on button "Reset Filters" at bounding box center [341, 758] width 144 height 26
click at [335, 791] on button "Close Panel" at bounding box center [341, 791] width 144 height 26
